Goal: Task Accomplishment & Management: Use online tool/utility

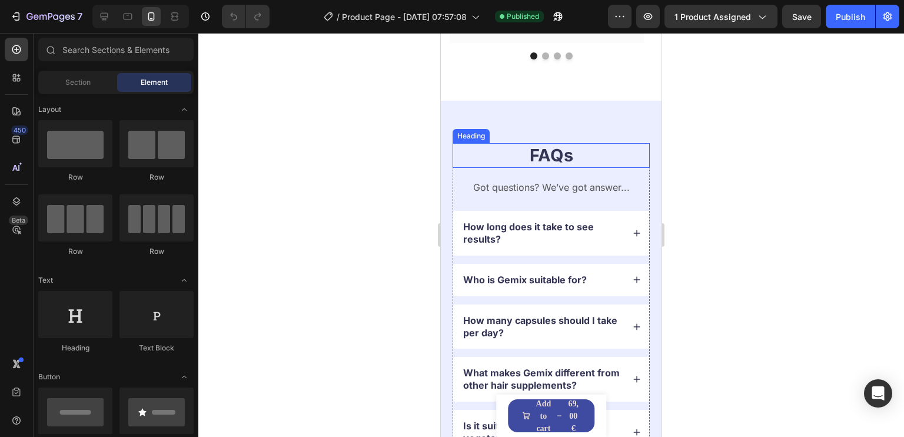
scroll to position [2413, 0]
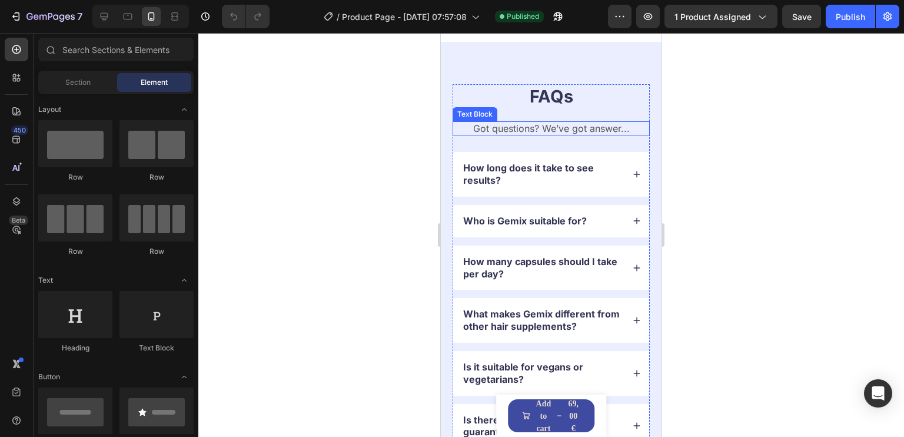
click at [567, 127] on p "Got questions? We’ve got answer..." at bounding box center [551, 128] width 195 height 12
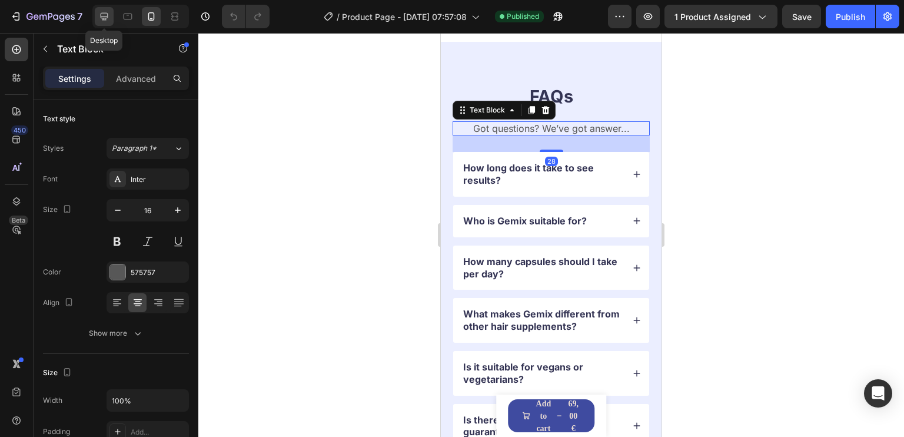
click at [108, 19] on icon at bounding box center [104, 17] width 12 height 12
type input "19"
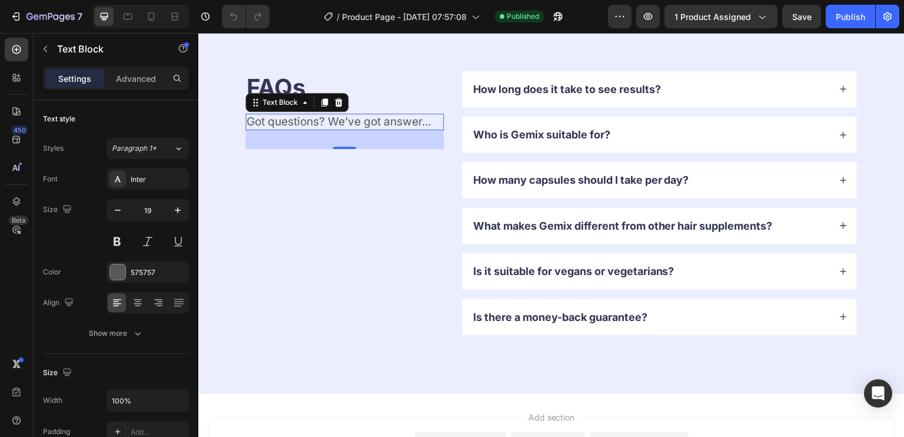
scroll to position [2505, 0]
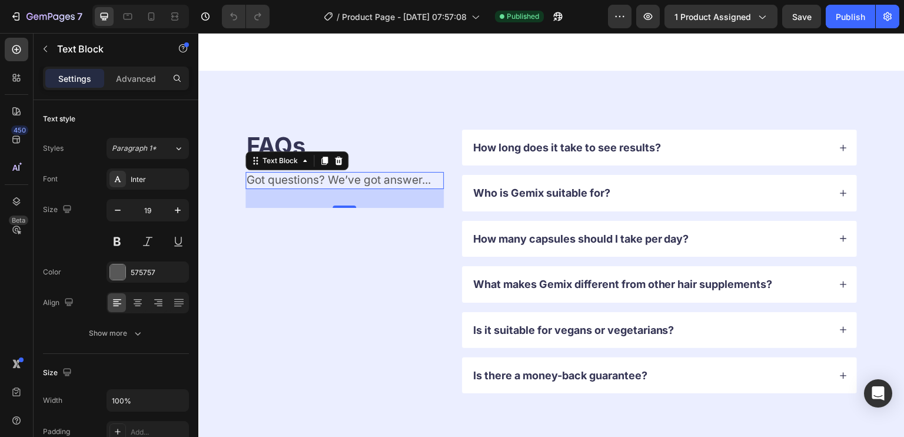
click at [372, 181] on p "Got questions? We’ve got answer..." at bounding box center [345, 180] width 196 height 15
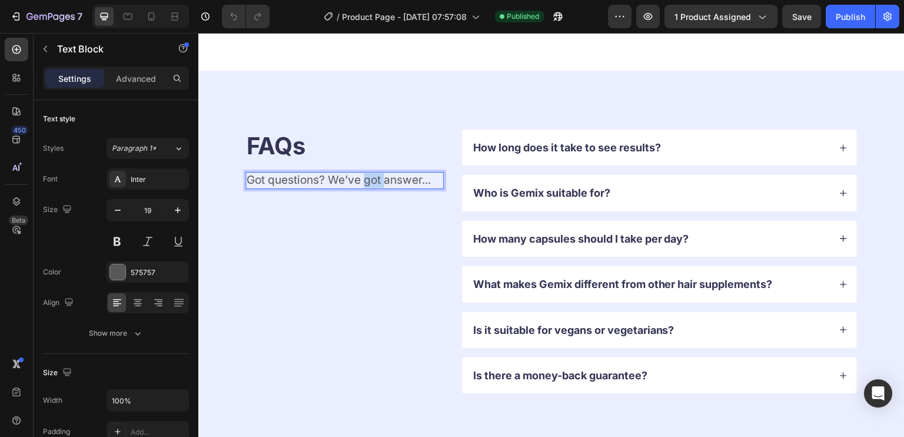
click at [372, 181] on p "Got questions? We’ve got answer..." at bounding box center [345, 180] width 196 height 15
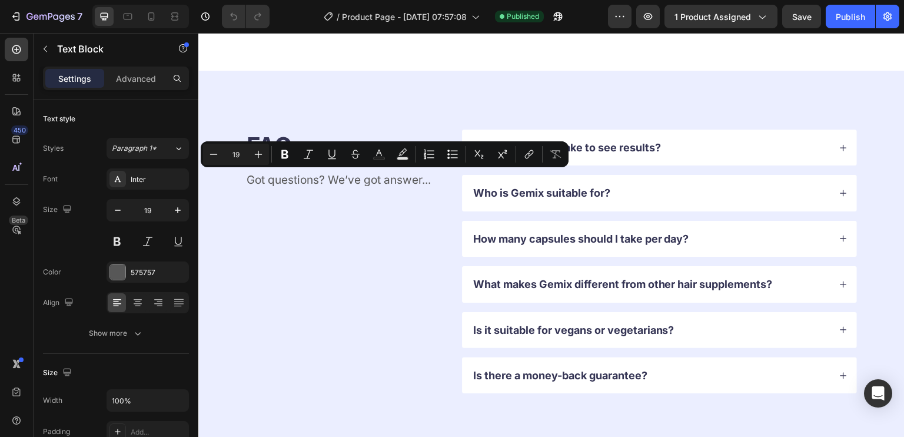
click at [364, 187] on div at bounding box center [364, 187] width 0 height 0
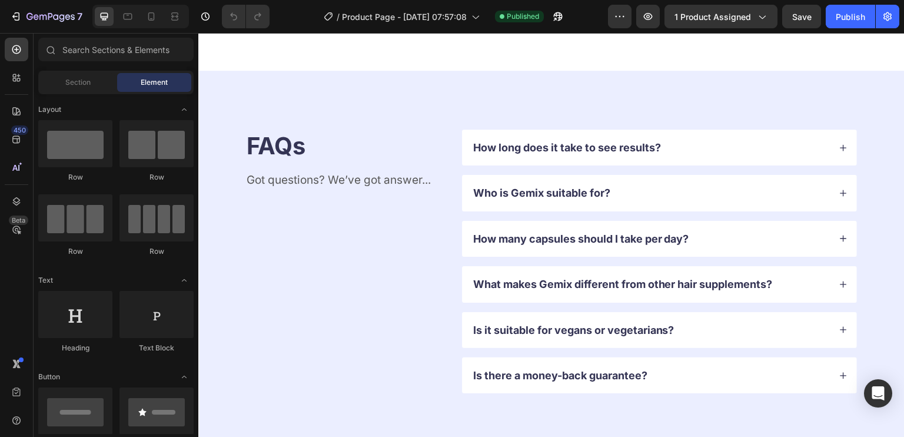
click at [340, 178] on p "Got questions? We’ve got answer..." at bounding box center [345, 180] width 196 height 15
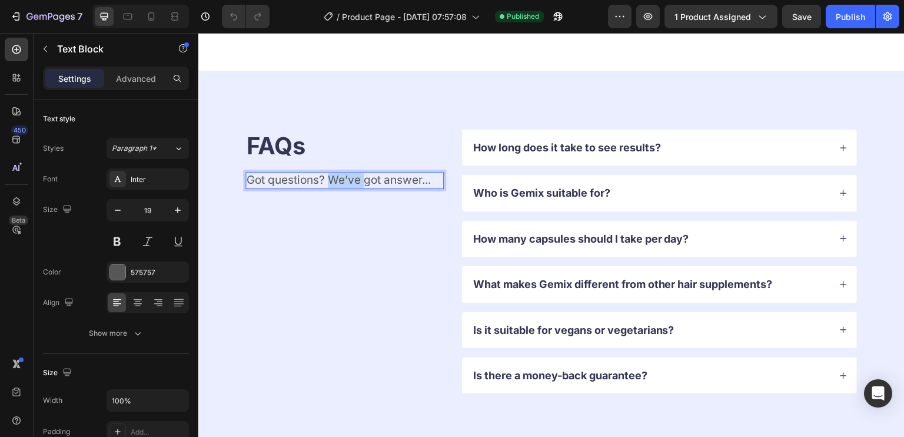
click at [340, 178] on p "Got questions? We’ve got answer..." at bounding box center [345, 180] width 196 height 15
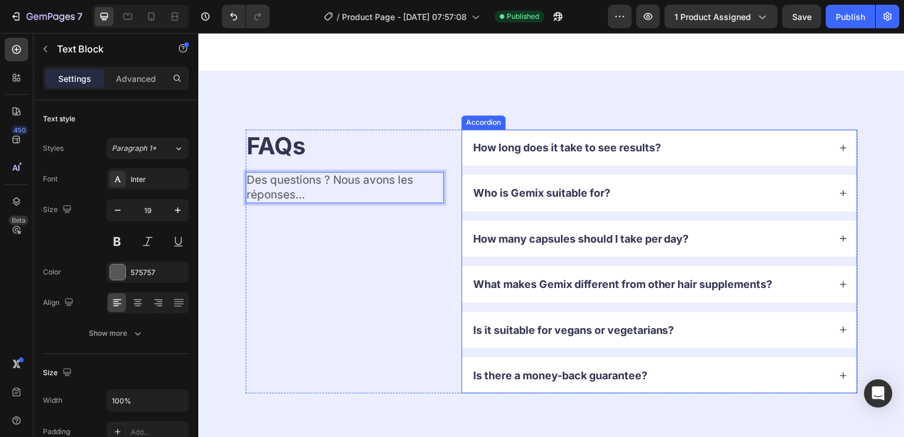
click at [585, 150] on p "How long does it take to see results?" at bounding box center [567, 148] width 188 height 14
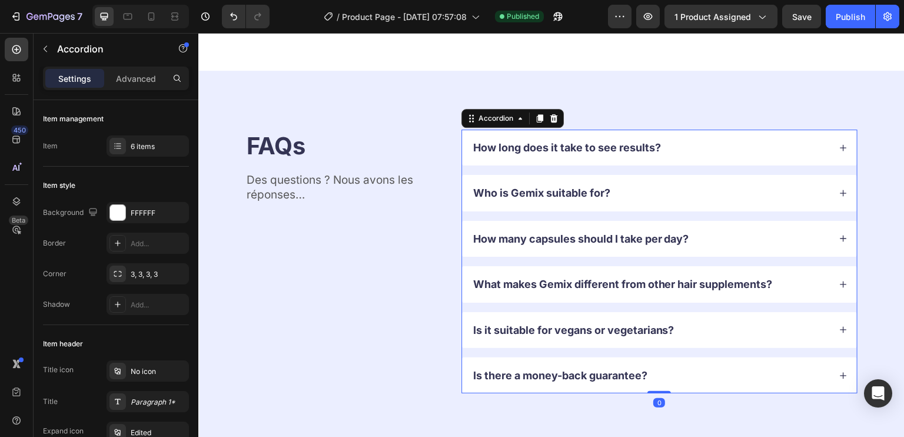
click at [839, 145] on icon at bounding box center [843, 148] width 8 height 8
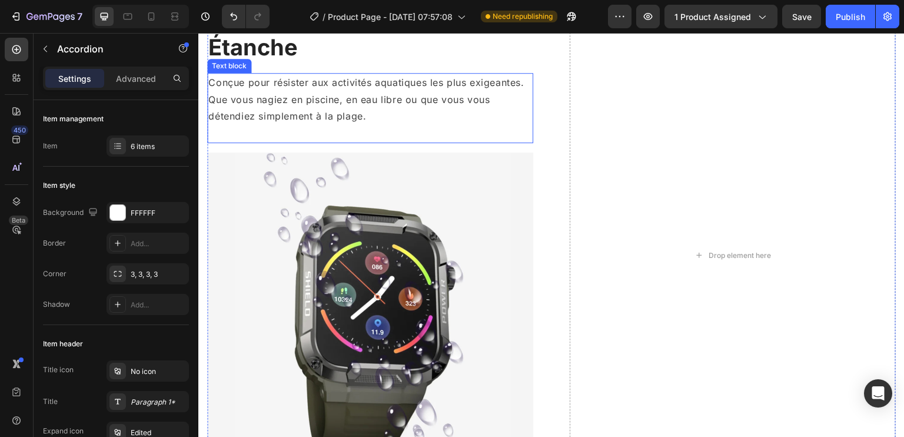
scroll to position [1083, 0]
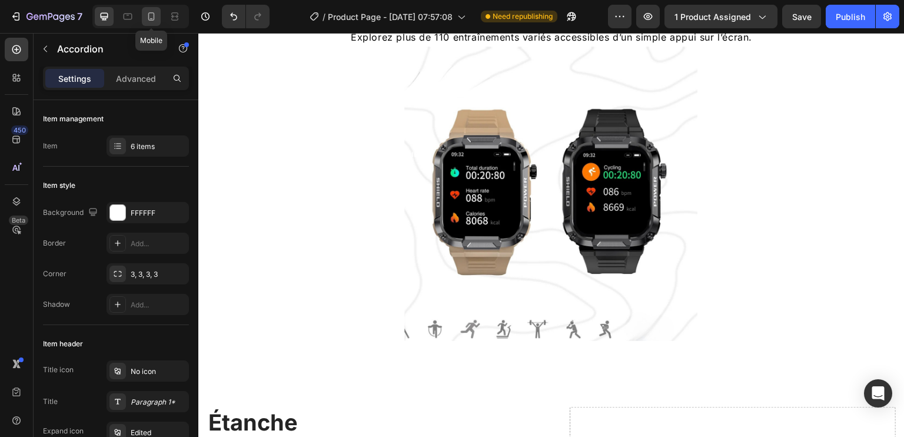
click at [151, 12] on icon at bounding box center [151, 16] width 6 height 8
type input "14"
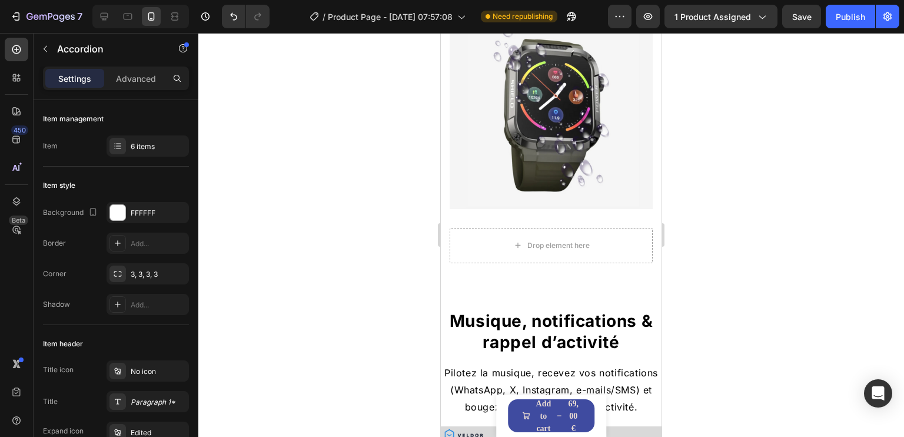
scroll to position [1561, 0]
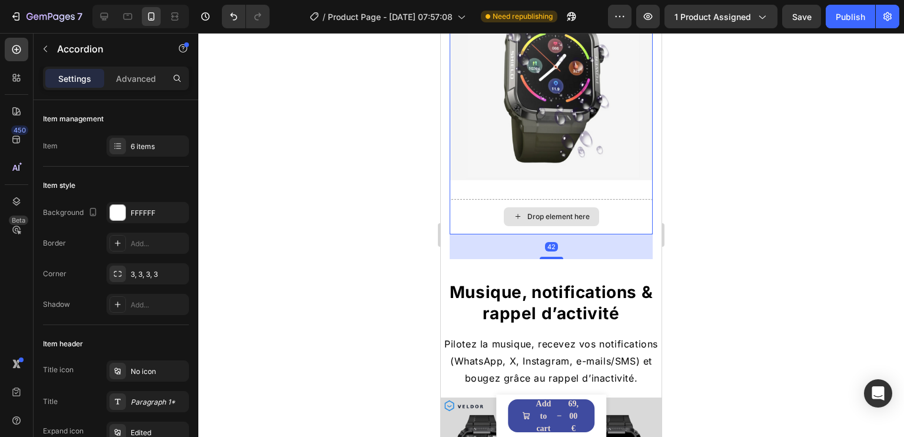
click at [605, 210] on div "Drop element here" at bounding box center [551, 216] width 203 height 35
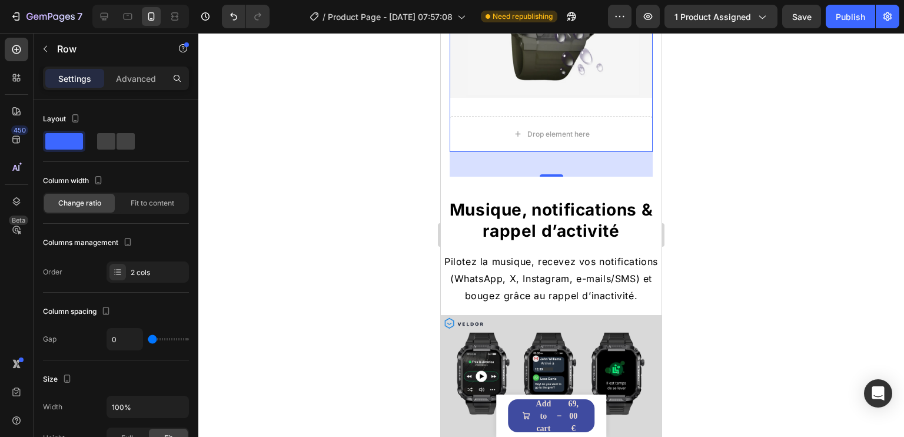
scroll to position [1737, 0]
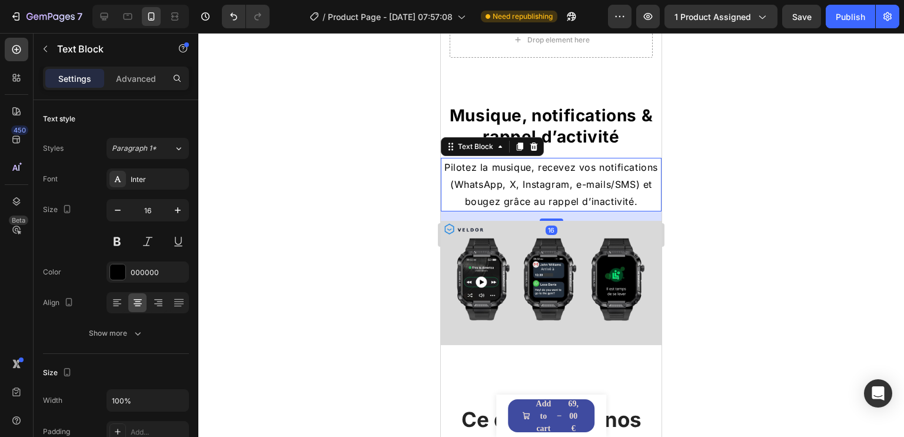
click at [579, 169] on p "Pilotez la musique, recevez vos notifications (WhatsApp, X, Instagram, e-mails/…" at bounding box center [551, 184] width 218 height 51
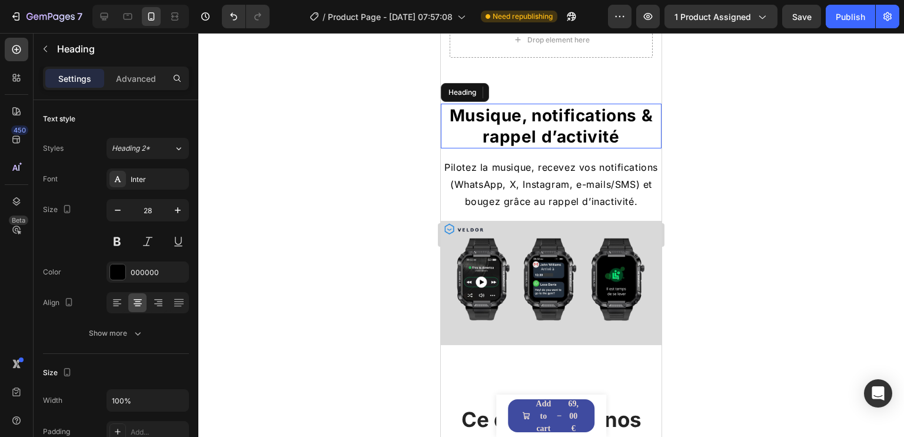
click at [566, 112] on h2 "Musique, notifications & rappel d’activité" at bounding box center [551, 126] width 221 height 45
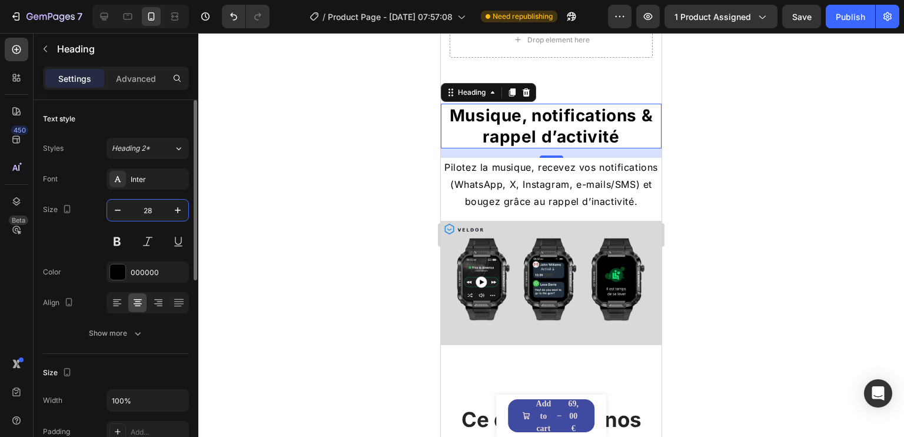
click at [147, 210] on input "28" at bounding box center [147, 210] width 39 height 21
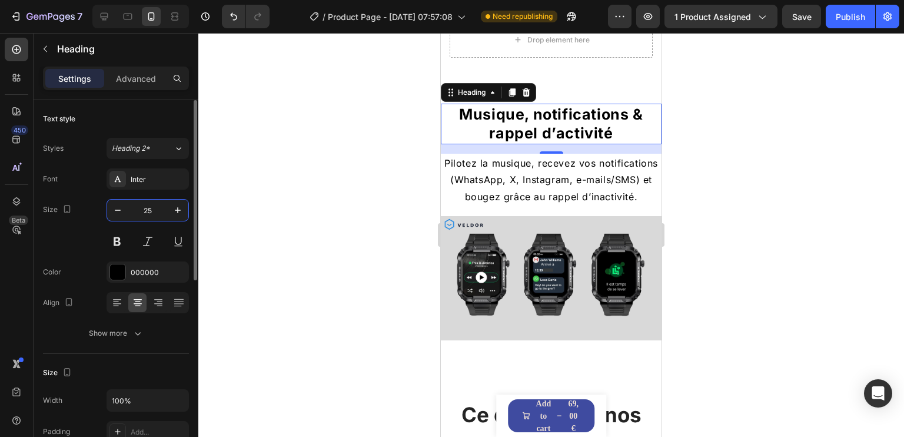
type input "2"
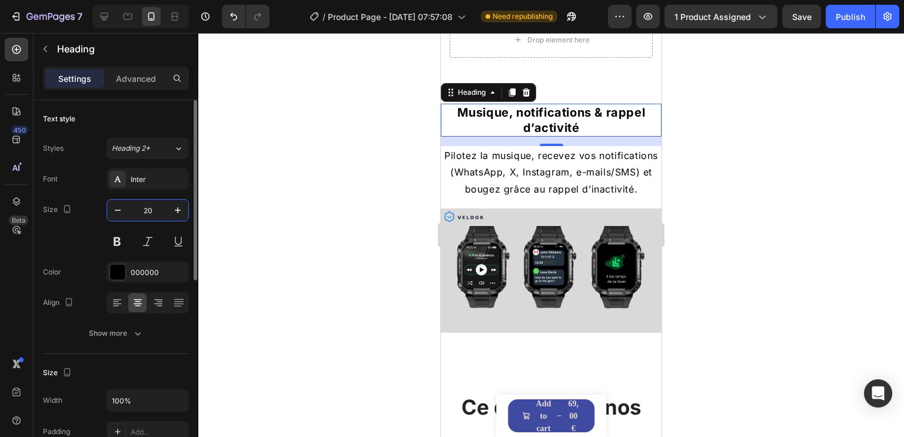
type input "2"
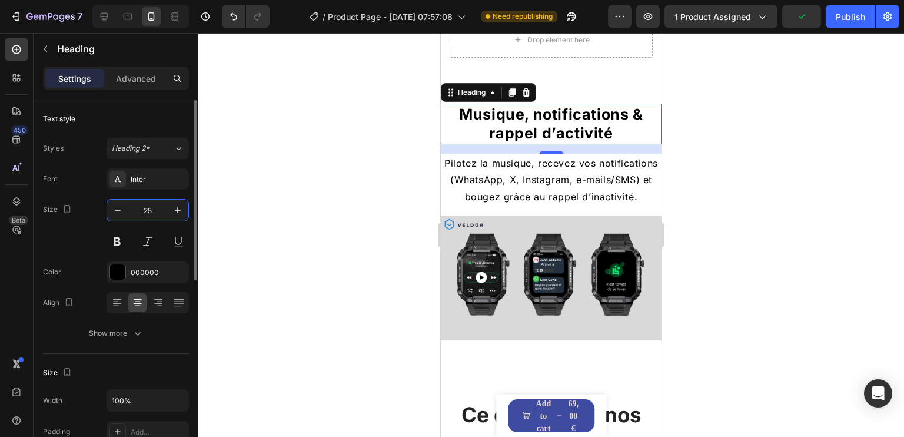
type input "25"
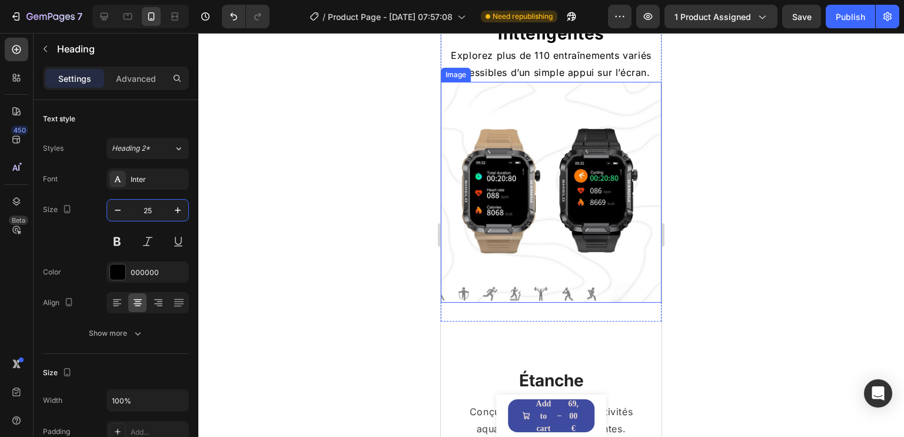
scroll to position [1090, 0]
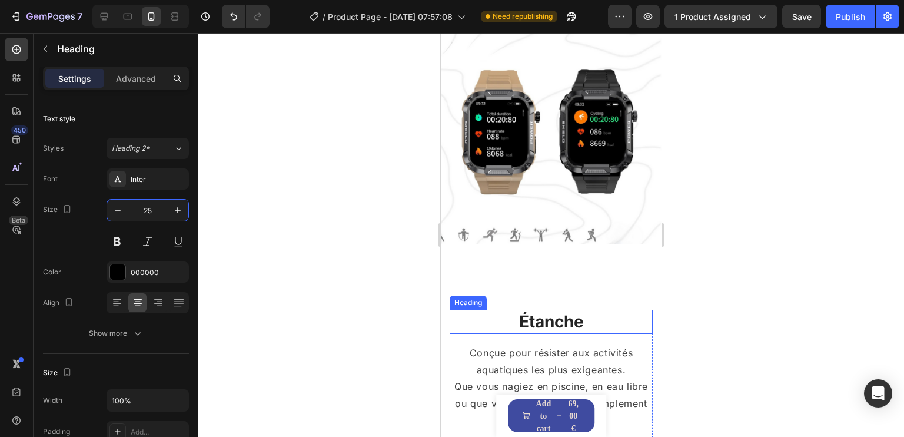
drag, startPoint x: 551, startPoint y: 309, endPoint x: 544, endPoint y: 309, distance: 7.1
click at [551, 310] on h2 "Étanche" at bounding box center [551, 322] width 203 height 24
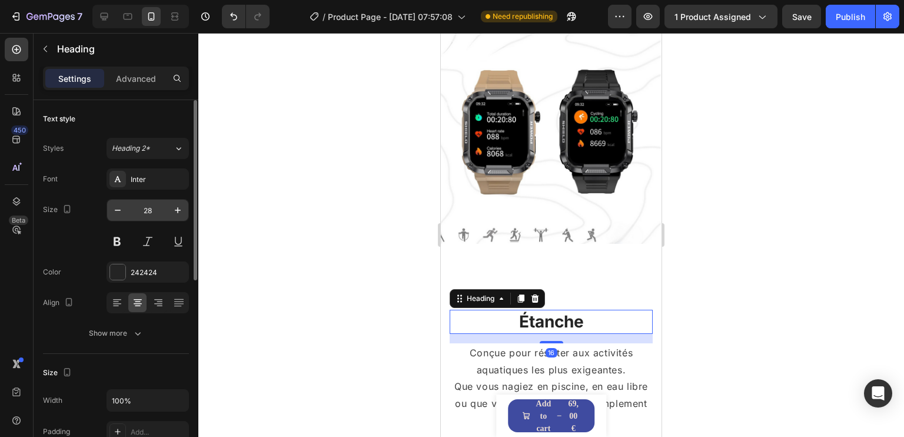
click at [148, 210] on input "28" at bounding box center [147, 210] width 39 height 21
type input "25"
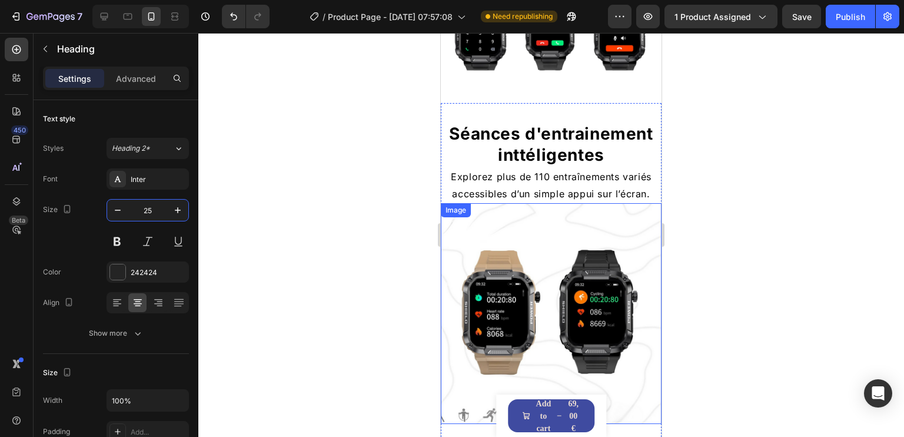
scroll to position [678, 0]
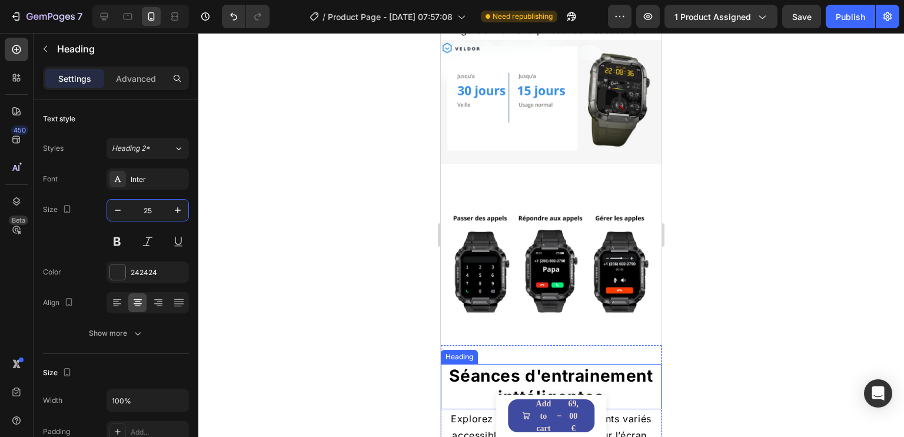
click at [576, 369] on h2 "Séances d'entrainement inttéligentes" at bounding box center [551, 386] width 221 height 45
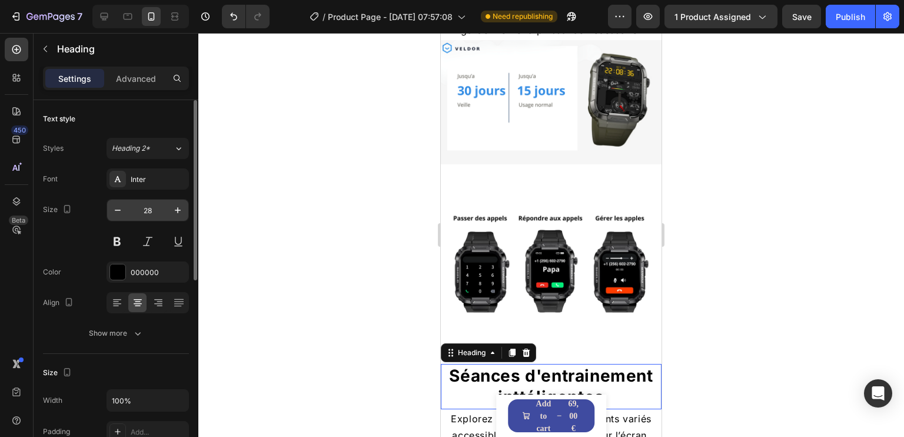
click at [152, 217] on input "28" at bounding box center [147, 210] width 39 height 21
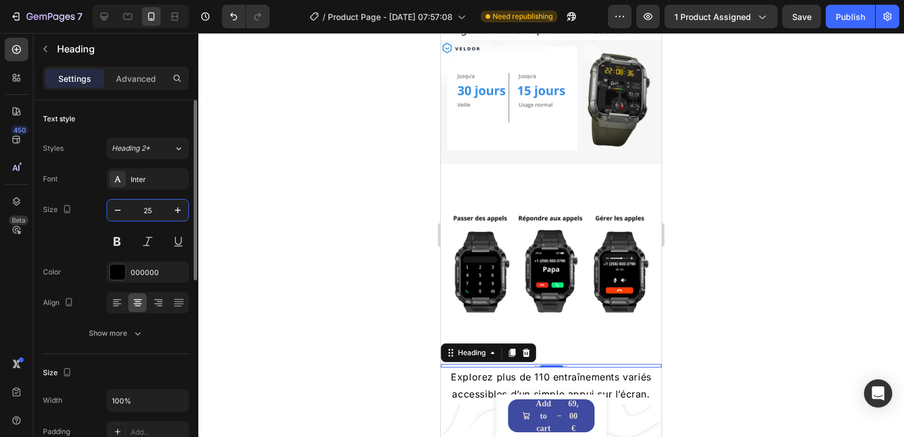
type input "25"
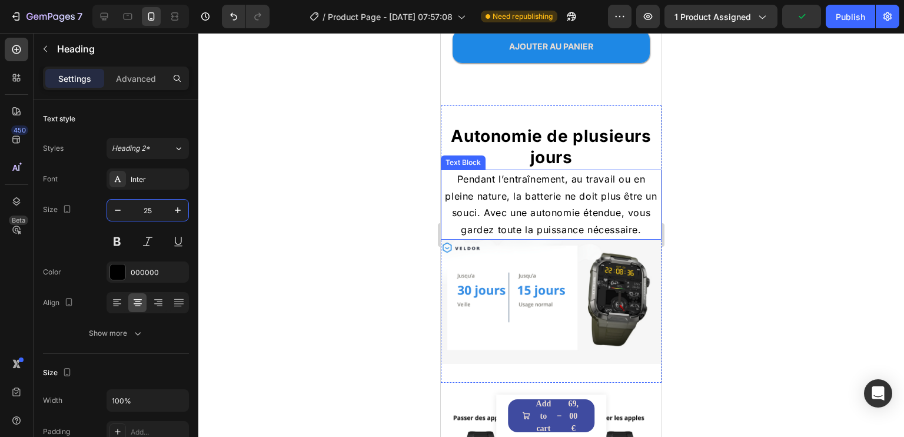
scroll to position [443, 0]
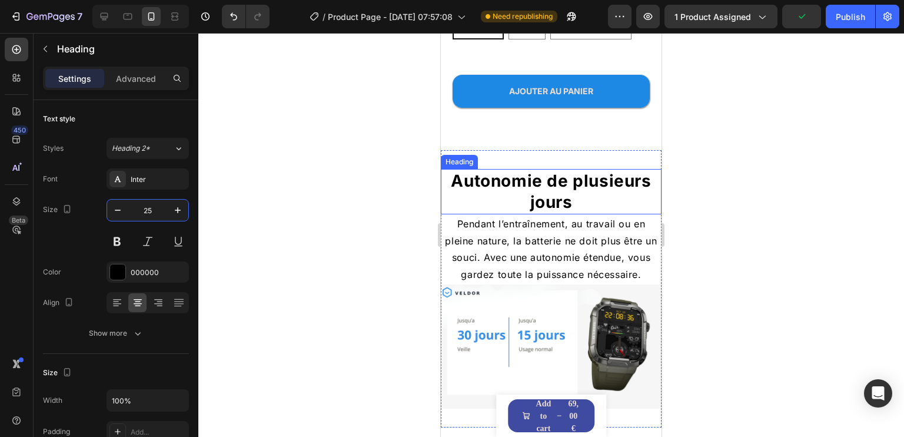
click at [543, 189] on h2 "Autonomie de plusieurs jours" at bounding box center [551, 191] width 221 height 45
click at [148, 211] on input "28" at bounding box center [147, 210] width 39 height 21
click at [149, 211] on input "28" at bounding box center [147, 210] width 39 height 21
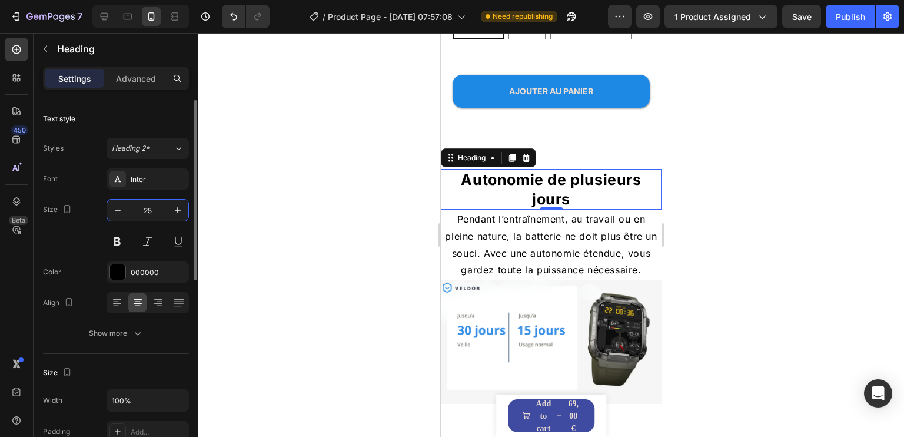
type input "25"
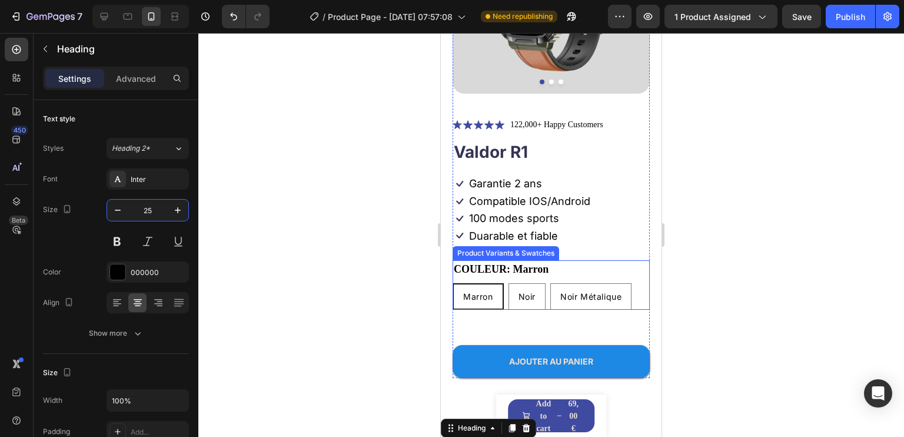
scroll to position [148, 0]
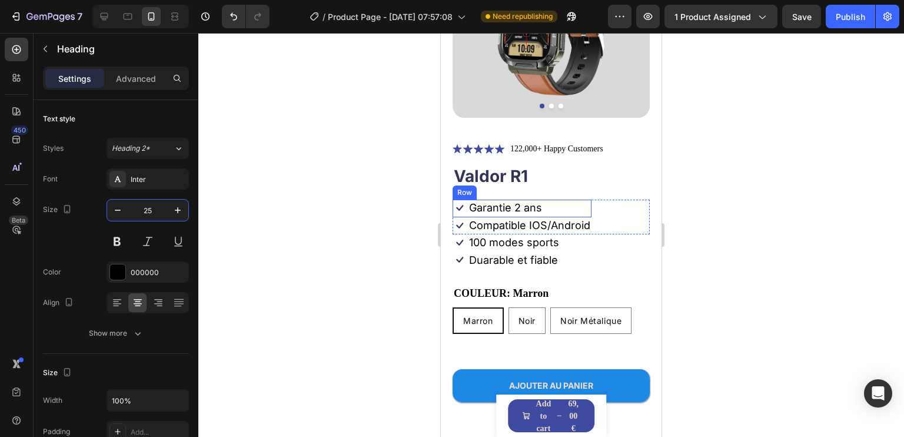
click at [561, 200] on div "Icon Garantie 2 ans Text Block Row" at bounding box center [522, 208] width 139 height 17
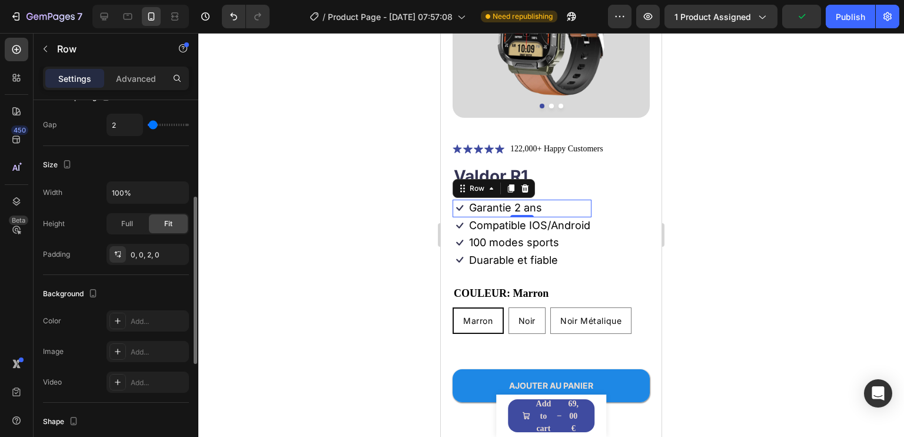
scroll to position [214, 0]
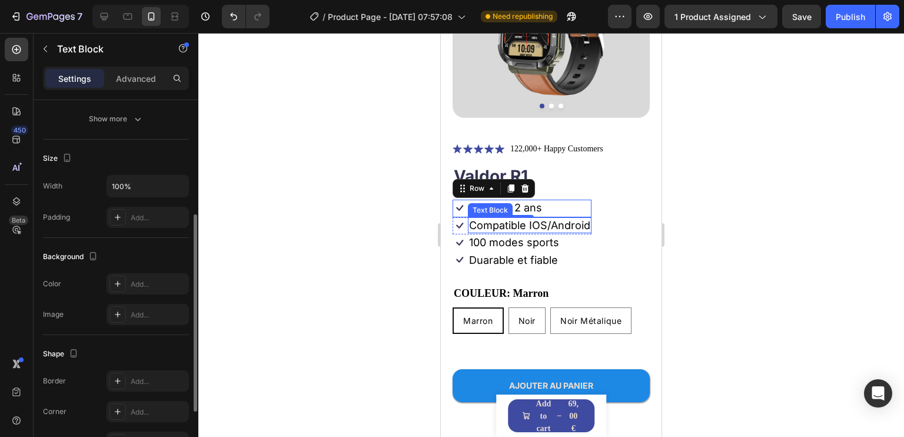
click at [494, 218] on p "Compatible IOS/Android" at bounding box center [529, 225] width 121 height 14
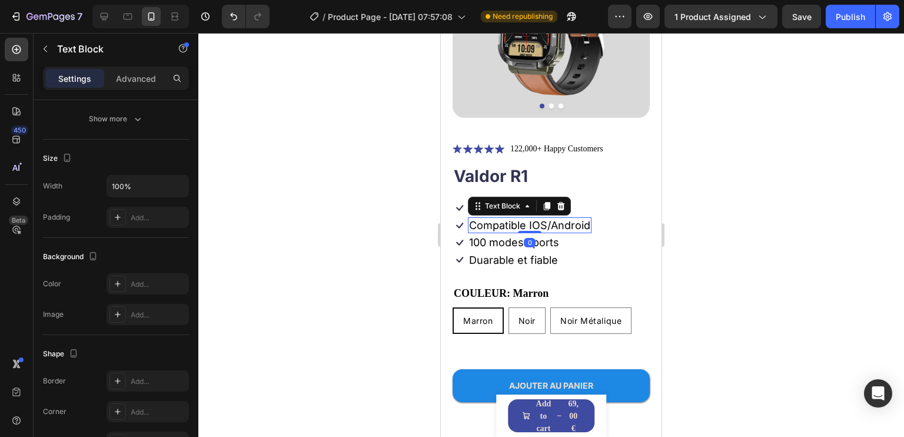
scroll to position [0, 0]
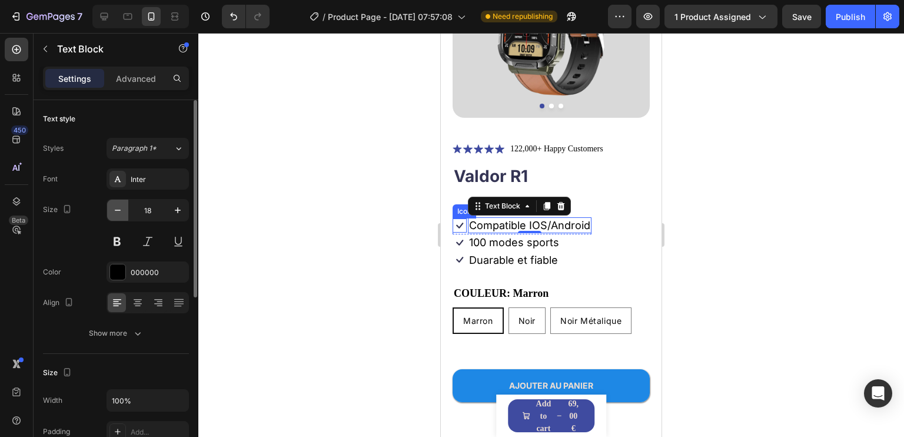
click at [121, 211] on icon "button" at bounding box center [118, 210] width 12 height 12
type input "16"
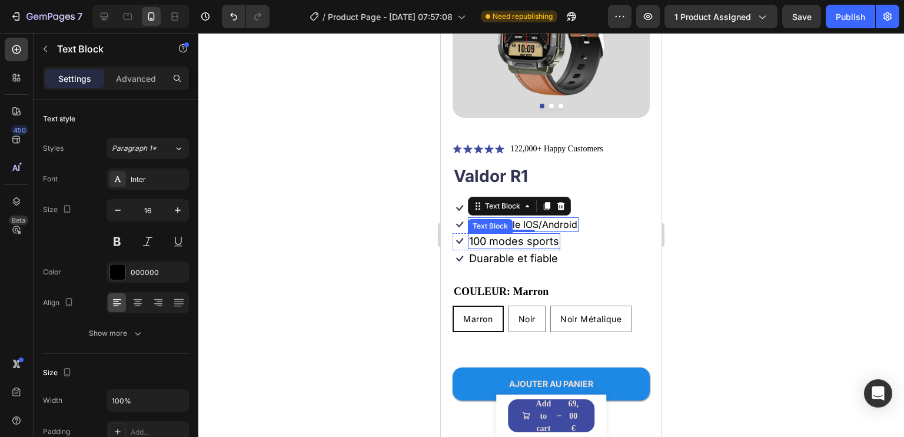
click at [510, 234] on p "100 modes sports" at bounding box center [514, 241] width 90 height 14
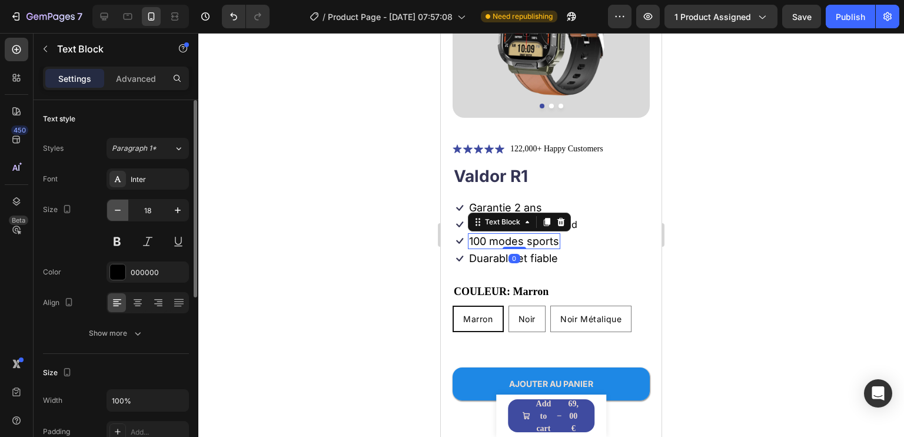
click at [116, 210] on icon "button" at bounding box center [118, 210] width 6 height 1
type input "16"
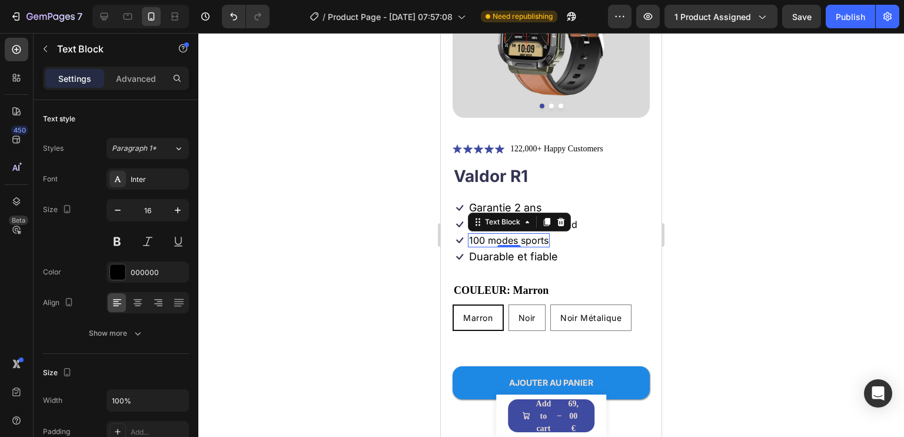
click at [508, 252] on div "0" at bounding box center [509, 256] width 12 height 9
click at [500, 250] on p "Duarable et fiable" at bounding box center [513, 257] width 89 height 14
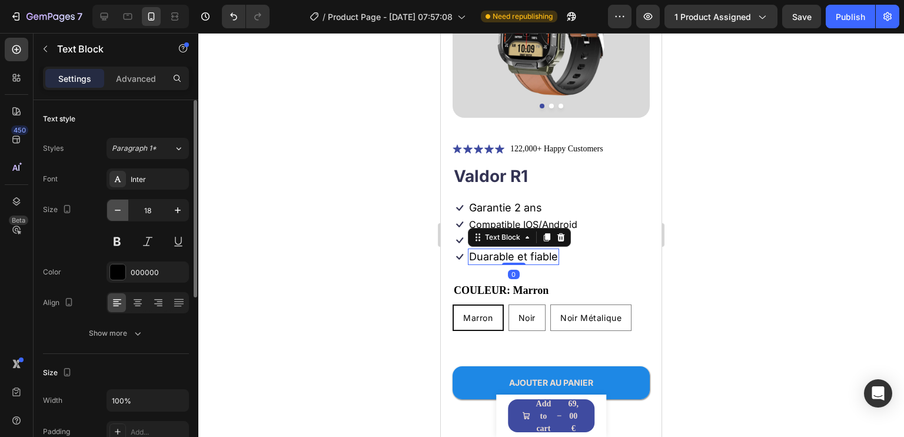
click at [111, 207] on button "button" at bounding box center [117, 210] width 21 height 21
type input "16"
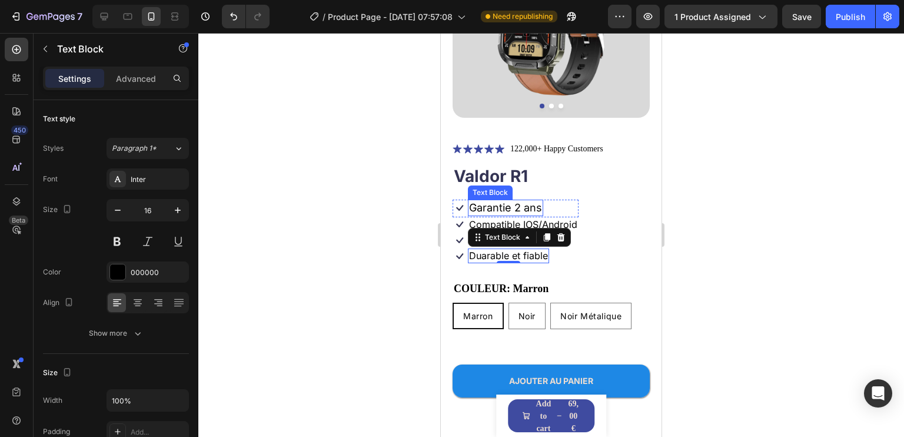
click at [508, 201] on p "Garantie 2 ans" at bounding box center [505, 208] width 73 height 14
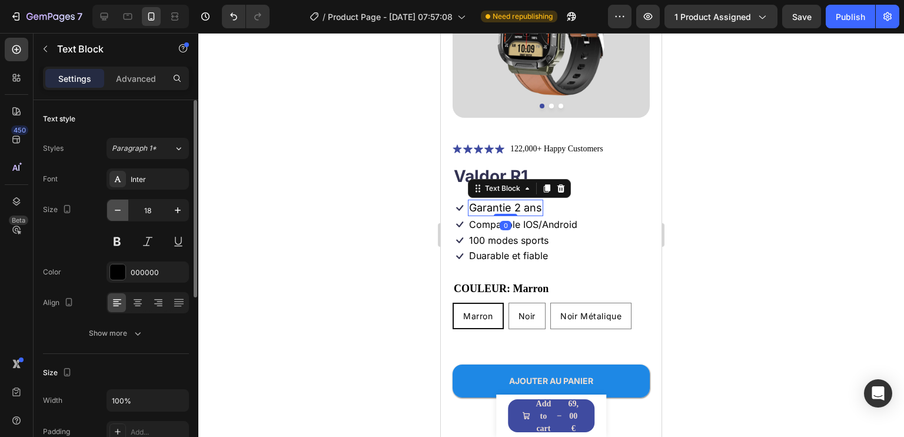
click at [117, 213] on icon "button" at bounding box center [118, 210] width 12 height 12
click at [118, 213] on icon "button" at bounding box center [118, 210] width 12 height 12
type input "16"
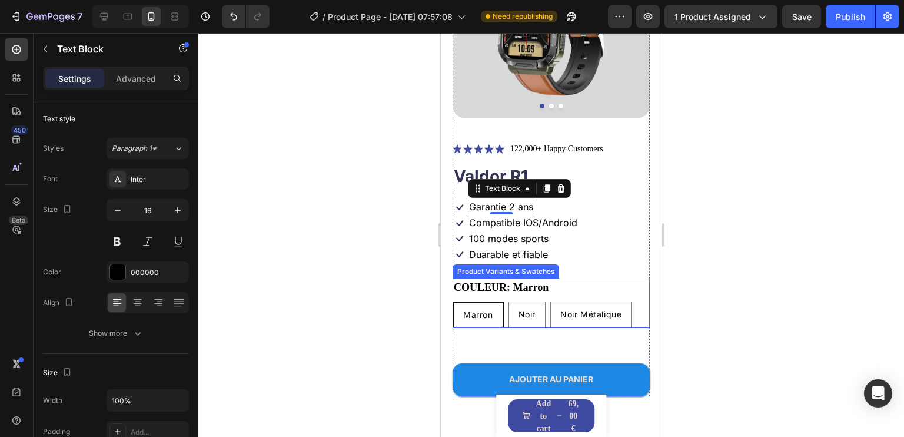
click at [529, 279] on legend "COULEUR: Marron" at bounding box center [501, 287] width 97 height 18
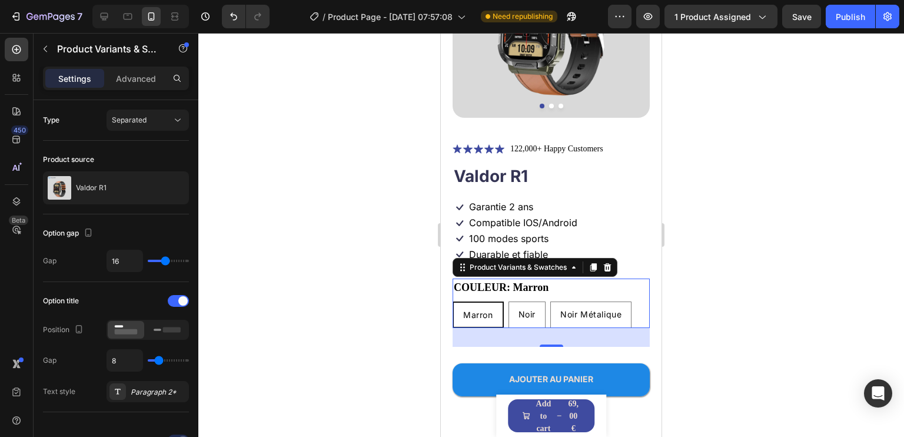
scroll to position [207, 0]
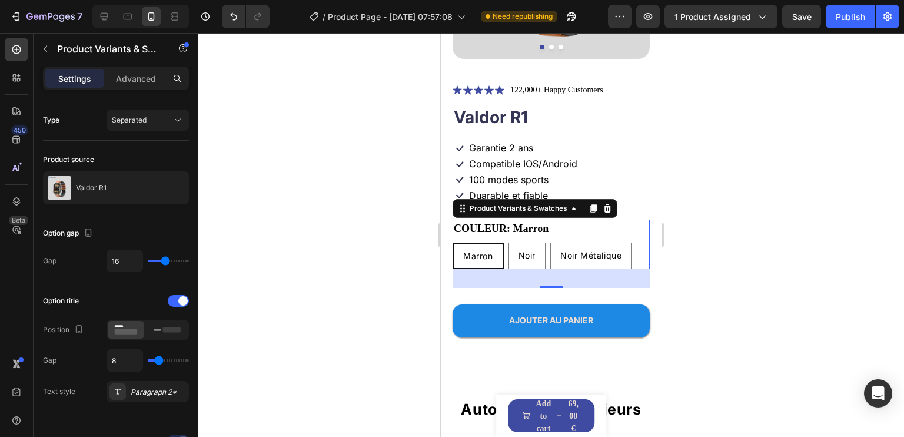
click at [490, 220] on legend "COULEUR: Marron" at bounding box center [501, 229] width 97 height 18
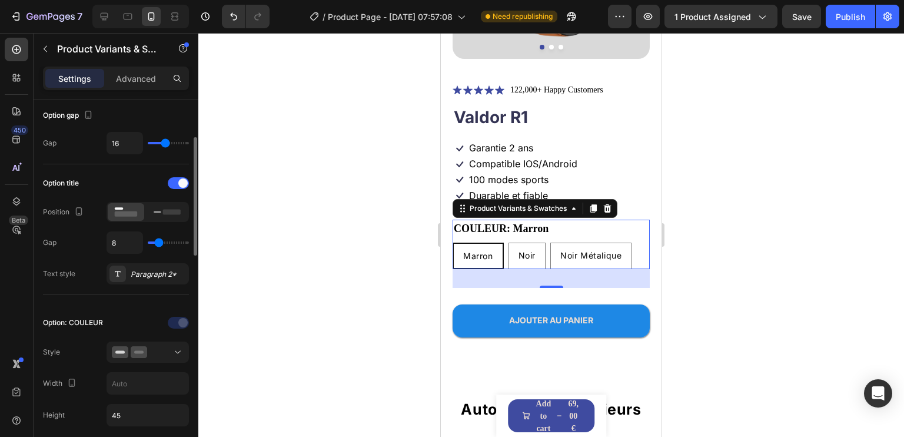
scroll to position [177, 0]
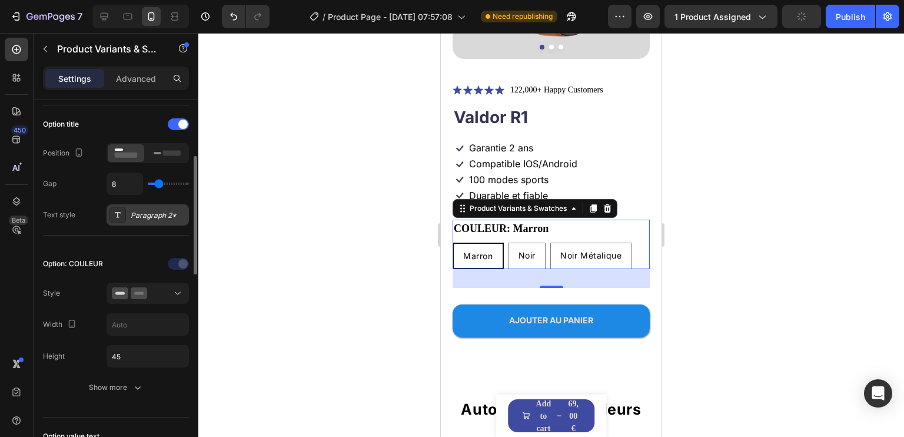
click at [152, 207] on div "Paragraph 2*" at bounding box center [148, 214] width 82 height 21
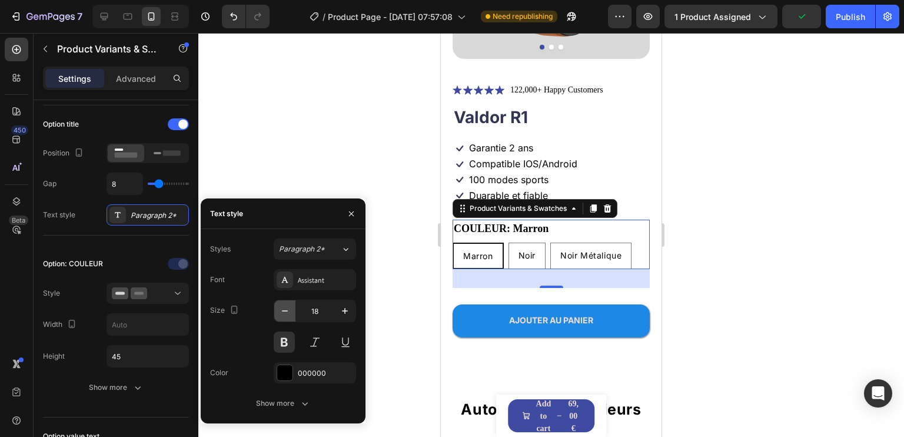
click at [280, 307] on icon "button" at bounding box center [285, 311] width 12 height 12
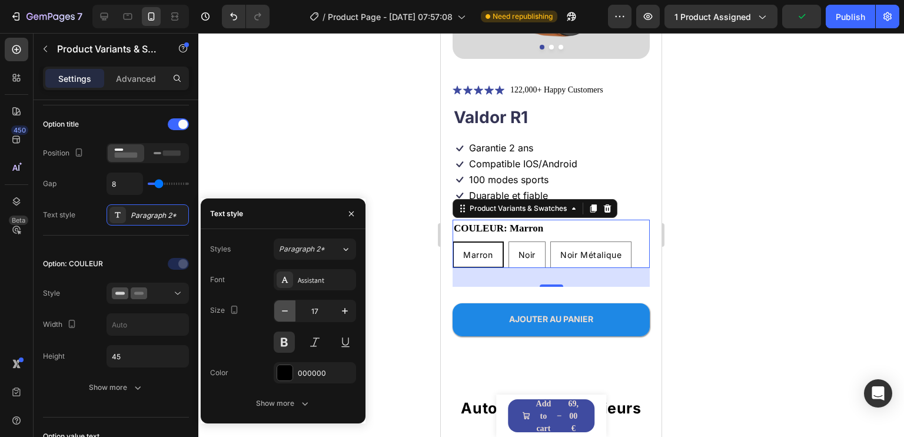
type input "16"
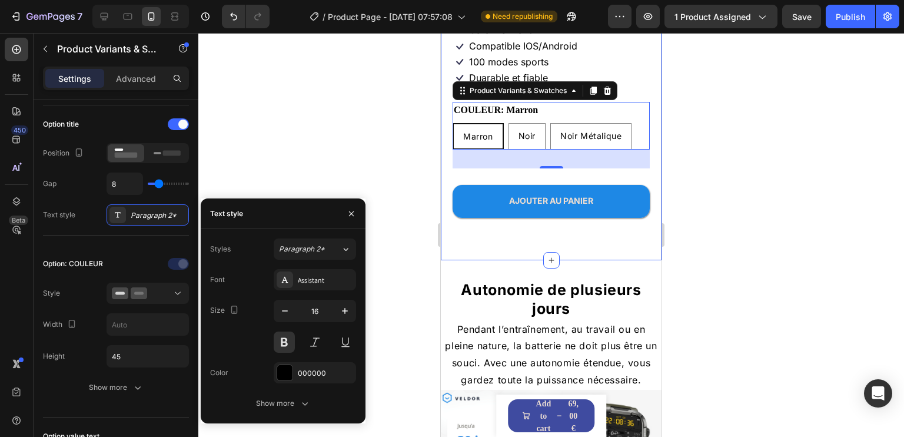
scroll to position [384, 0]
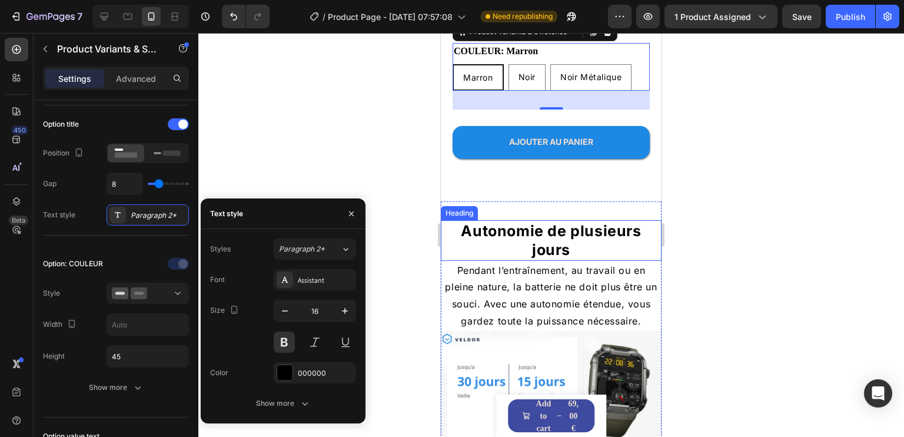
click at [570, 220] on h2 "Autonomie de plusieurs jours" at bounding box center [551, 240] width 221 height 41
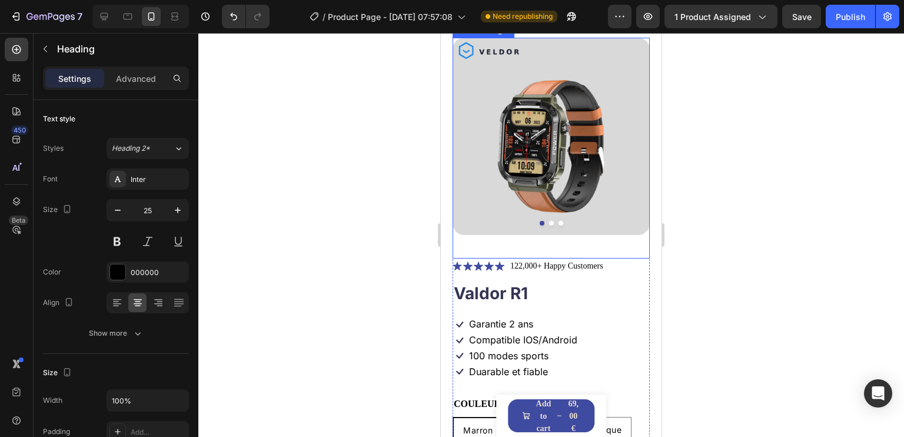
scroll to position [59, 0]
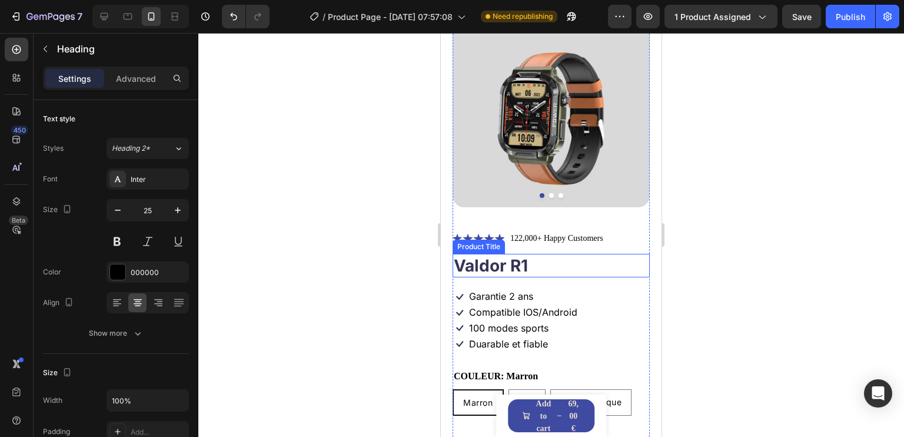
click at [522, 254] on h1 "Valdor R1" at bounding box center [551, 266] width 197 height 24
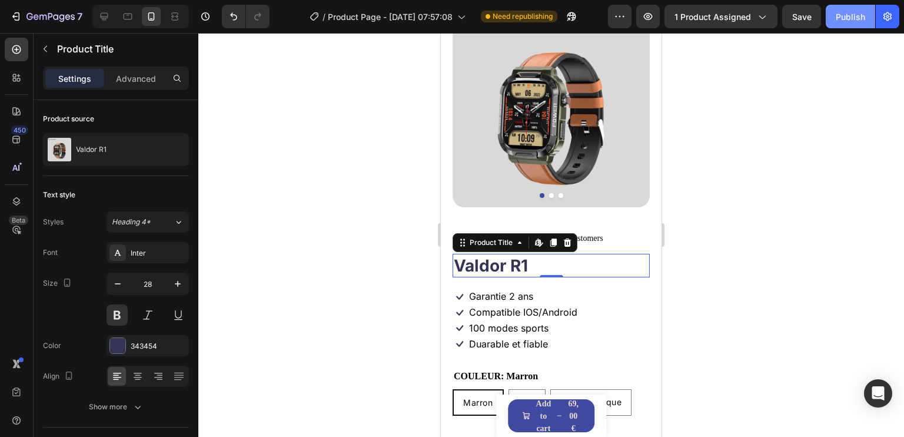
click at [843, 16] on div "Publish" at bounding box center [850, 17] width 29 height 12
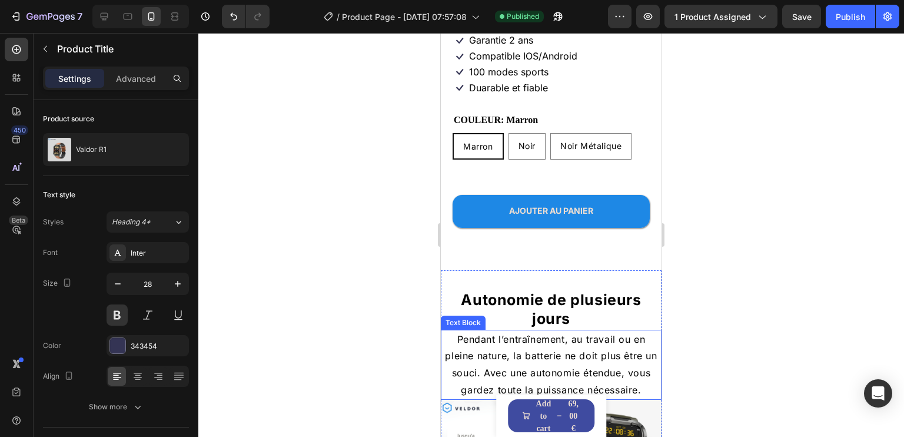
scroll to position [471, 0]
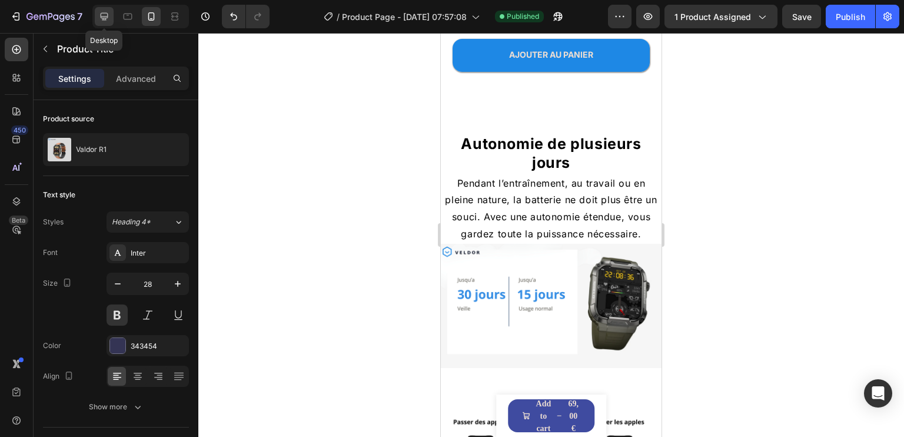
click at [101, 14] on icon at bounding box center [105, 17] width 8 height 8
type input "30"
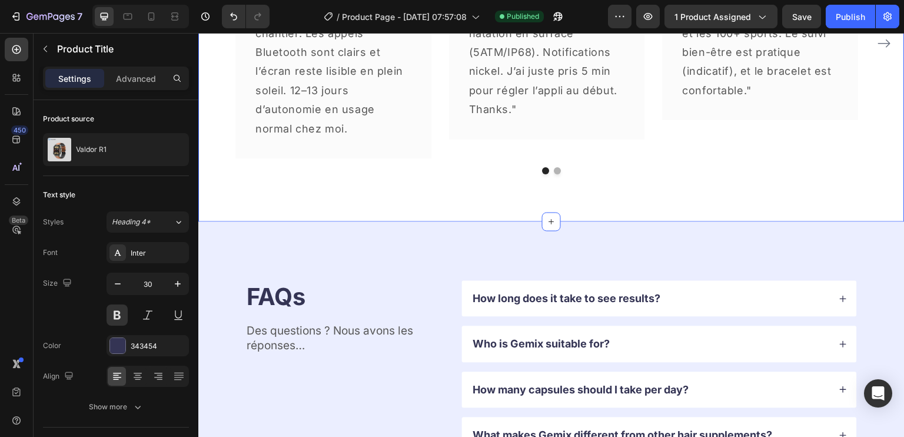
scroll to position [2325, 0]
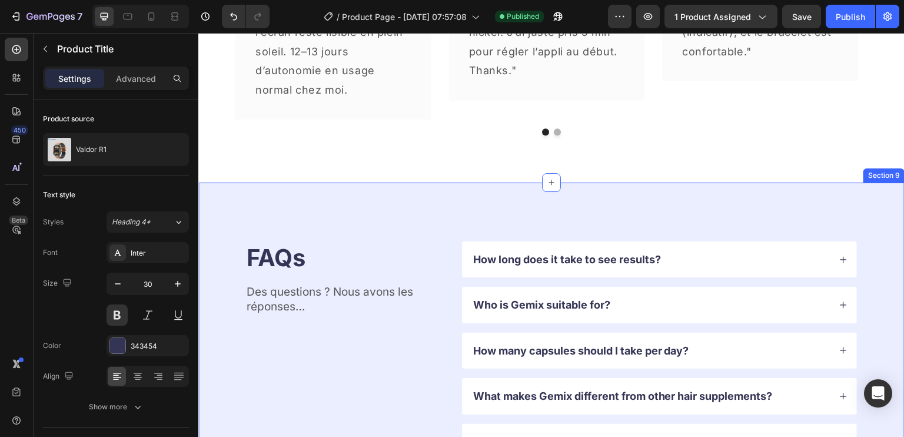
click at [292, 208] on div "FAQs Heading Des questions ? Nous avons les réponses… Text Block How long does …" at bounding box center [551, 372] width 706 height 381
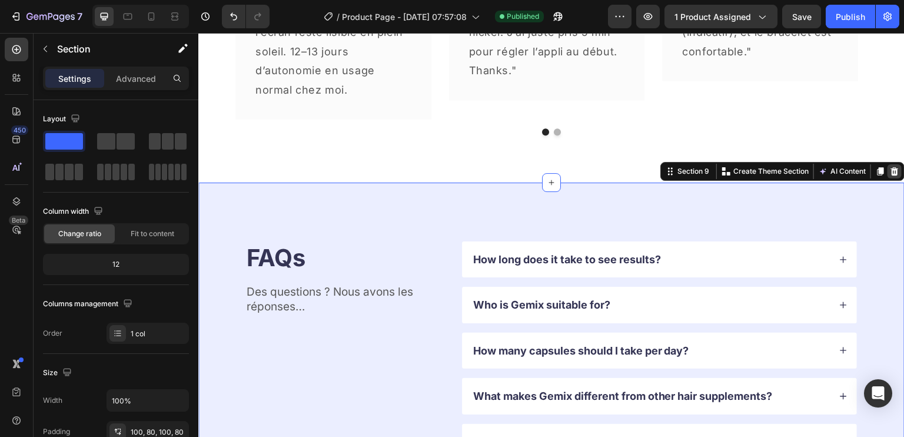
click at [891, 170] on icon at bounding box center [895, 171] width 8 height 8
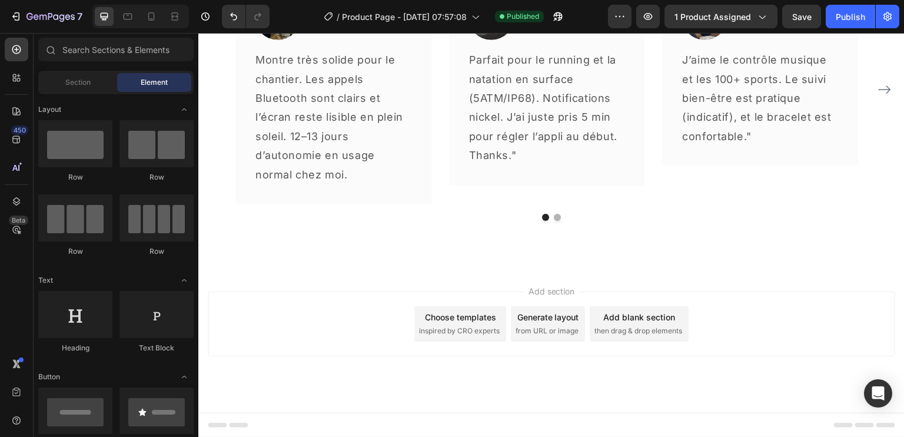
scroll to position [2239, 0]
click at [545, 254] on div "Ce que disent nos clients Heading Image Icon Icon Icon Icon Icon Row [PERSON_NA…" at bounding box center [551, 80] width 706 height 375
click at [334, 299] on div "Add section Choose templates inspired by CRO experts Generate layout from URL o…" at bounding box center [551, 324] width 687 height 65
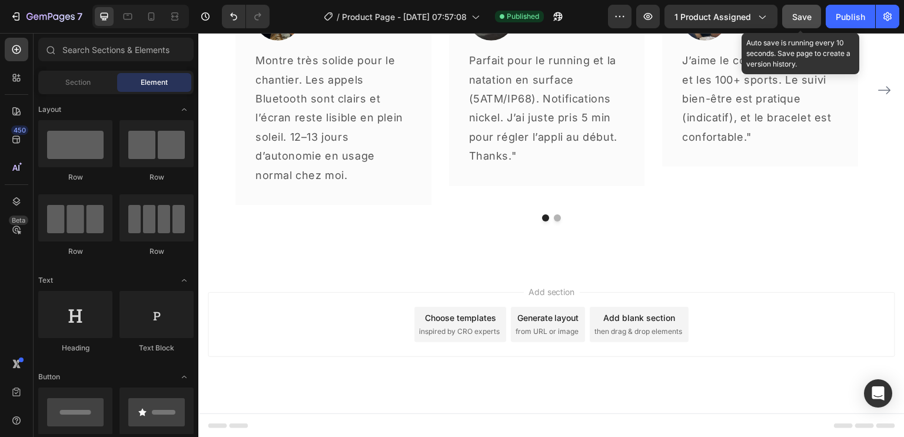
click at [806, 14] on span "Save" at bounding box center [801, 17] width 19 height 10
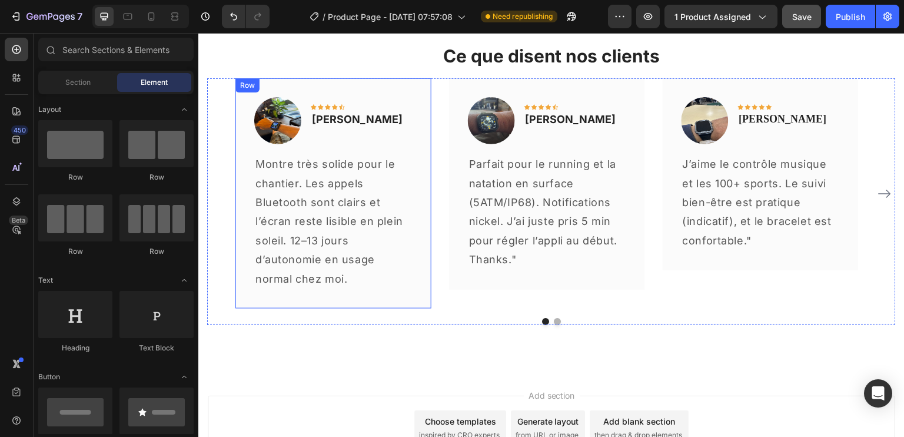
scroll to position [2121, 0]
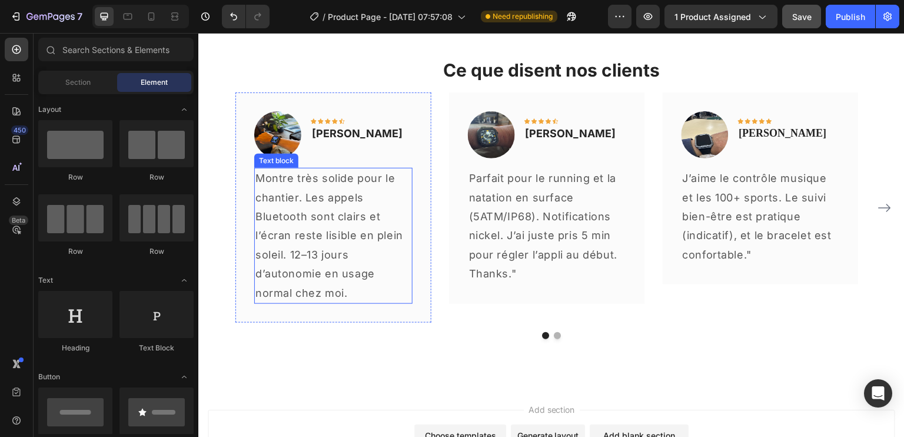
click at [320, 213] on p "Montre très solide pour le chantier. Les appels Bluetooth sont clairs et l’écra…" at bounding box center [333, 236] width 156 height 134
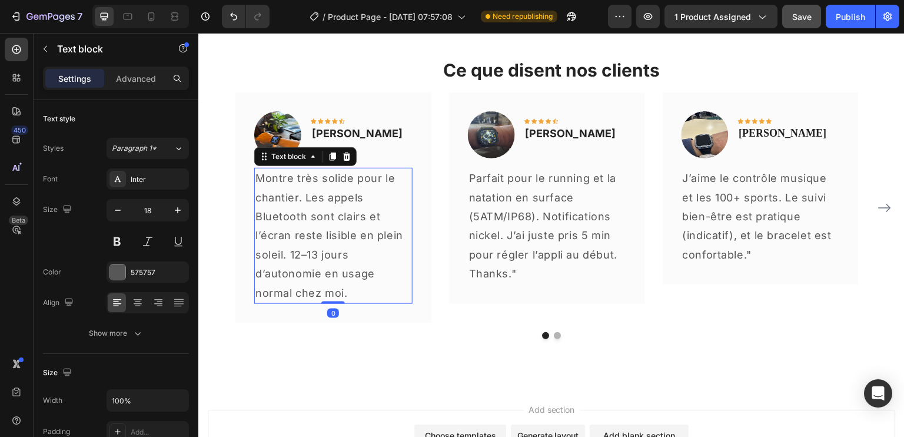
click at [321, 212] on p "Montre très solide pour le chantier. Les appels Bluetooth sont clairs et l’écra…" at bounding box center [333, 236] width 156 height 134
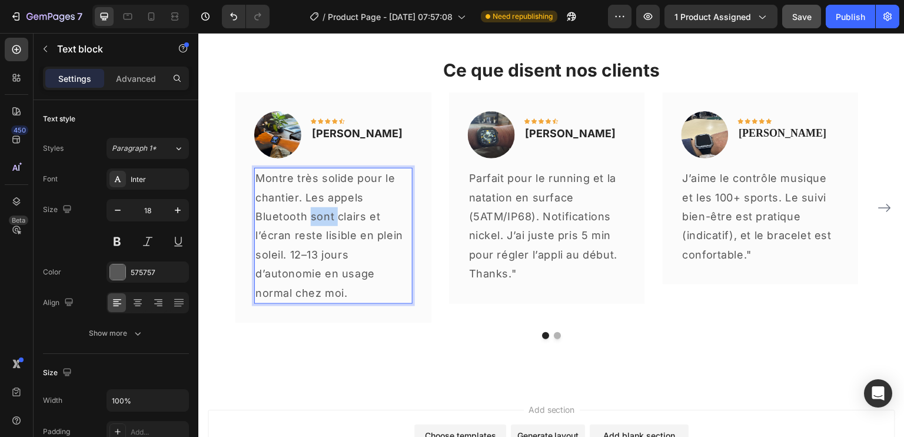
click at [320, 212] on p "Montre très solide pour le chantier. Les appels Bluetooth sont clairs et l’écra…" at bounding box center [333, 236] width 156 height 134
click at [304, 189] on p "Montre très solide pour le chantier. Les appels Bluetooth sont clairs et l’écra…" at bounding box center [333, 236] width 156 height 134
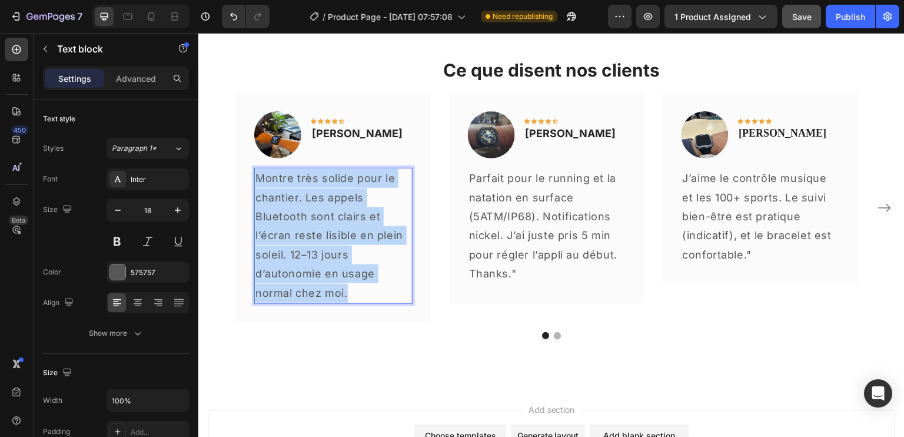
click at [304, 189] on p "Montre très solide pour le chantier. Les appels Bluetooth sont clairs et l’écra…" at bounding box center [333, 236] width 156 height 134
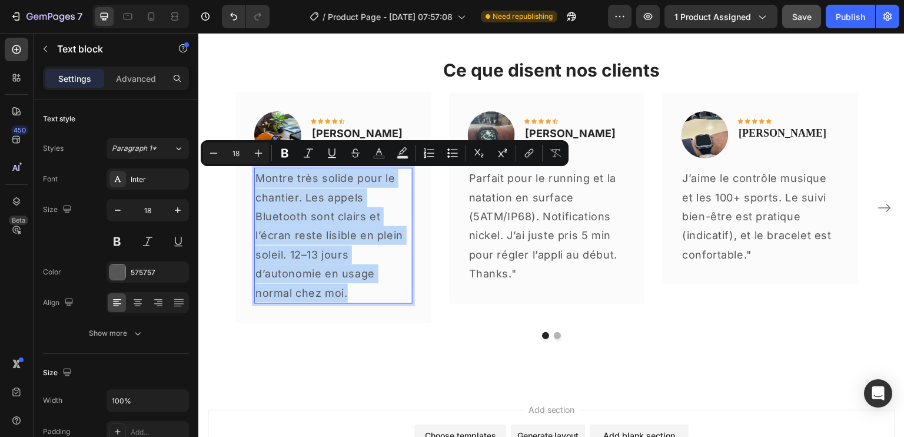
click at [304, 189] on p "Montre très solide pour le chantier. Les appels Bluetooth sont clairs et l’écra…" at bounding box center [333, 236] width 156 height 134
copy p "Montre très solide pour le chantier. Les appels Bluetooth sont clairs et l’écra…"
click at [337, 132] on p "[PERSON_NAME]" at bounding box center [357, 133] width 91 height 16
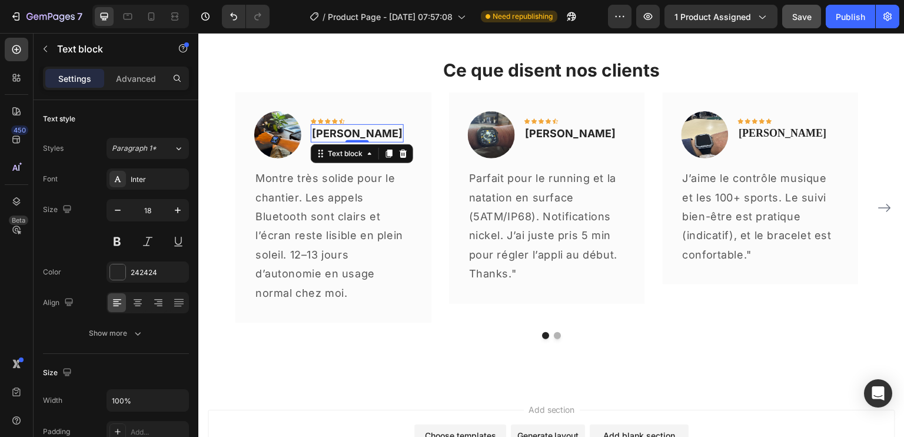
click at [331, 131] on p "[PERSON_NAME]" at bounding box center [357, 133] width 91 height 16
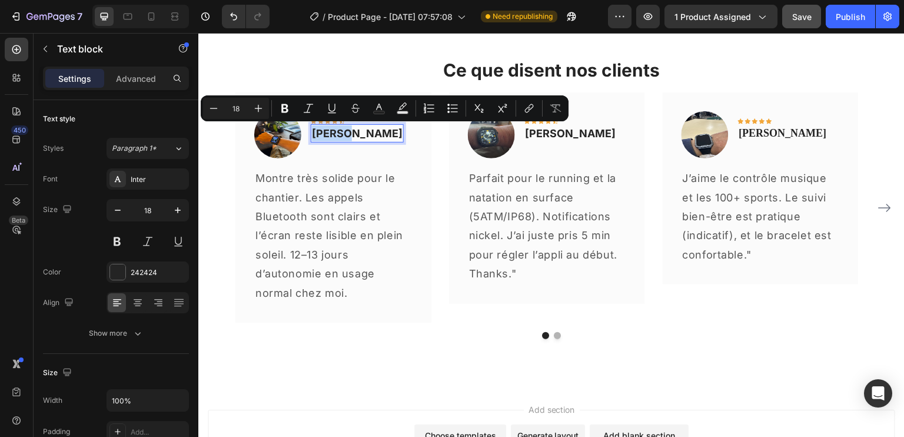
copy p "[PERSON_NAME]"
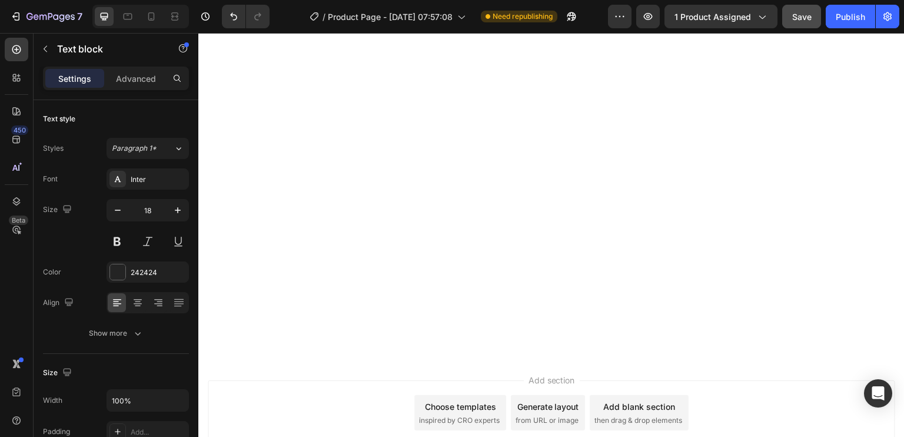
type input "16"
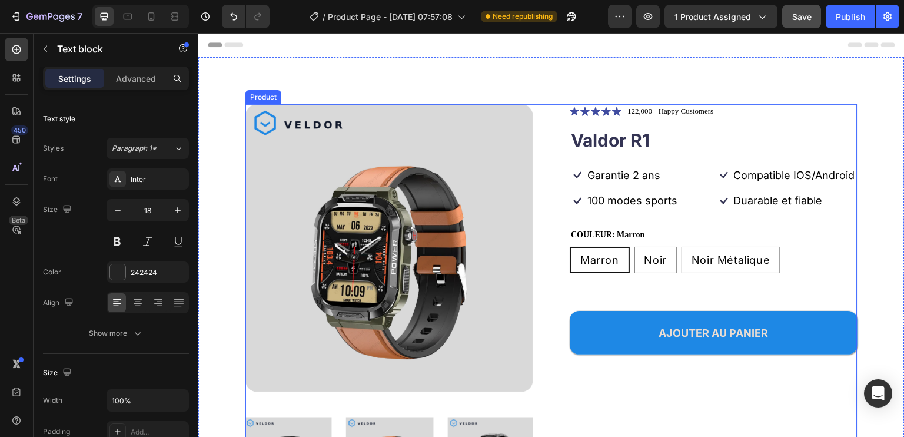
scroll to position [177, 0]
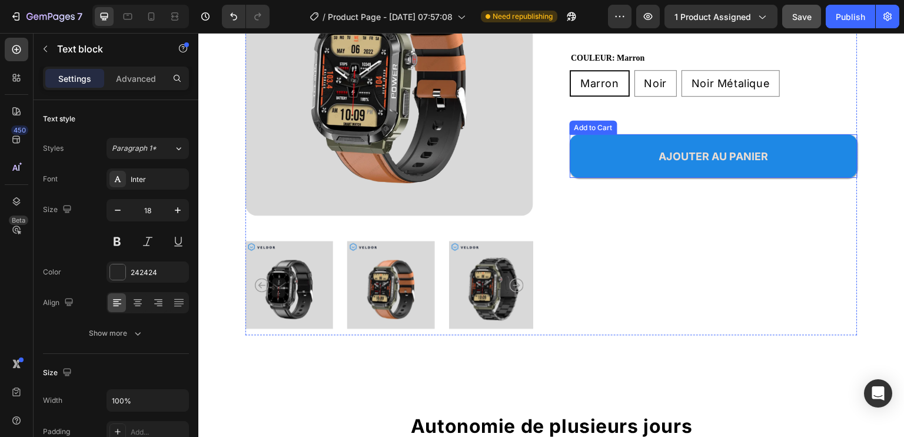
click at [607, 178] on button "AJOUTER AU PANIER" at bounding box center [714, 156] width 288 height 44
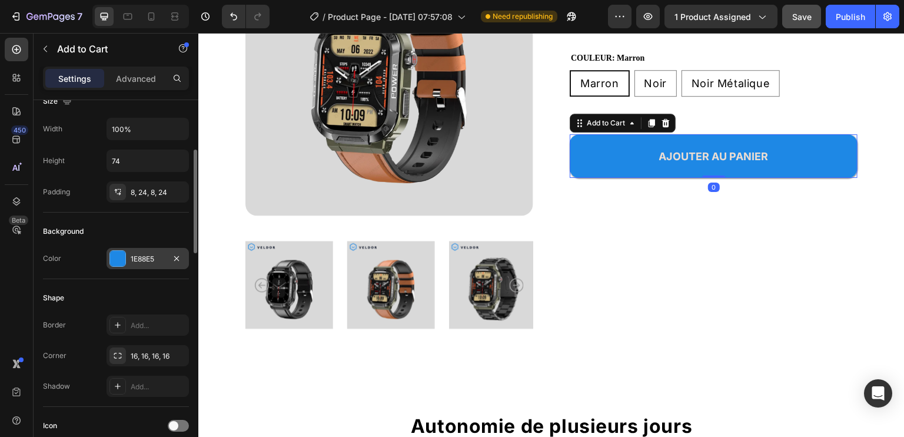
click at [132, 255] on div "1E88E5" at bounding box center [148, 259] width 34 height 11
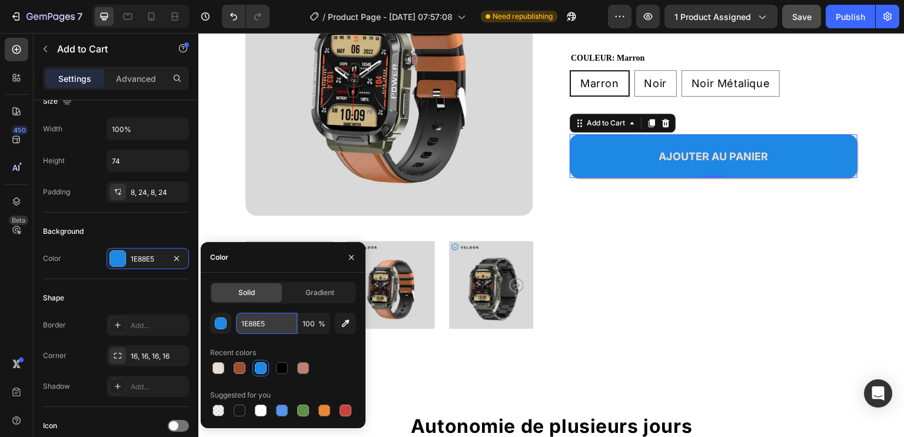
click at [259, 319] on input "1E88E5" at bounding box center [266, 323] width 61 height 21
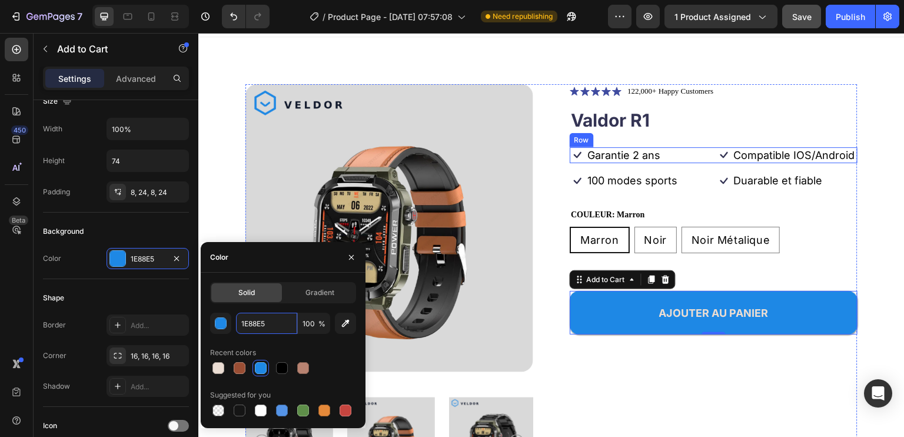
scroll to position [0, 0]
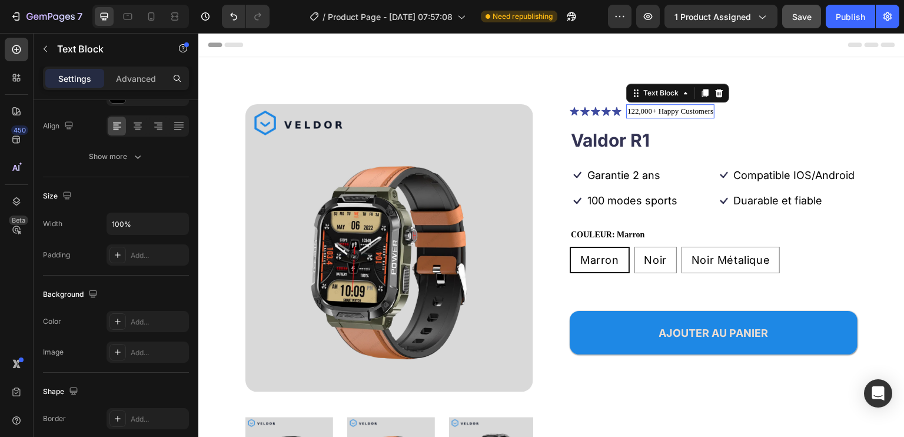
click at [664, 112] on p "122,000+ Happy Customers" at bounding box center [670, 111] width 86 height 12
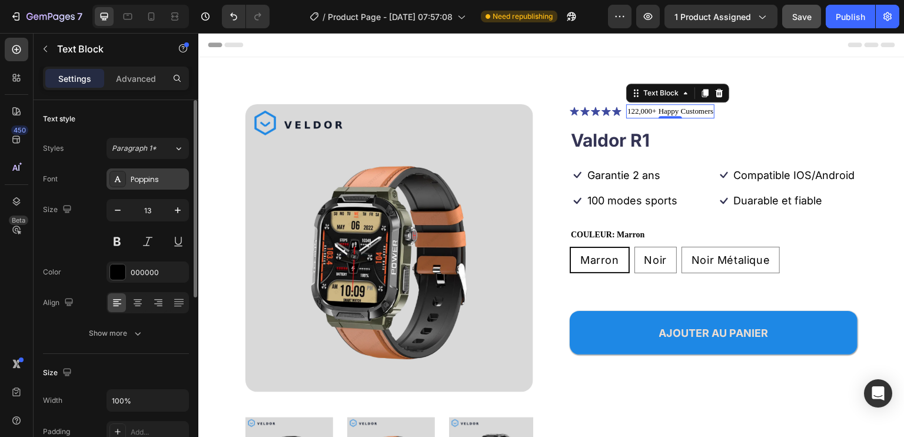
click at [153, 175] on div "Poppins" at bounding box center [158, 179] width 55 height 11
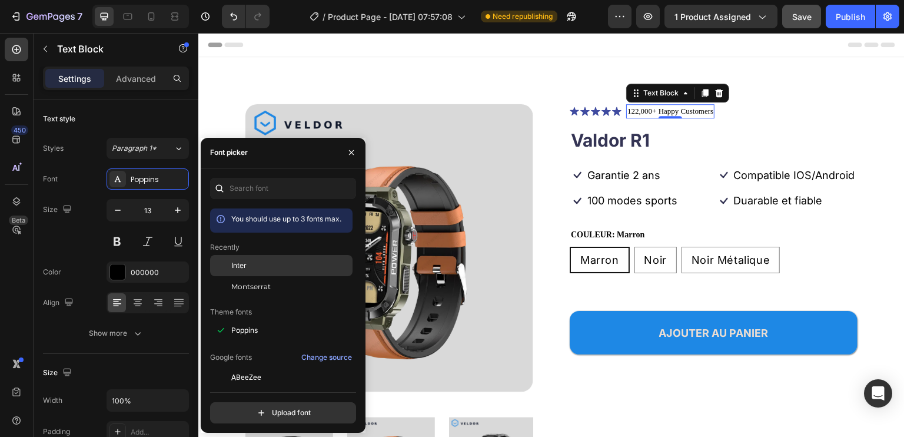
click at [240, 263] on span "Inter" at bounding box center [238, 265] width 15 height 11
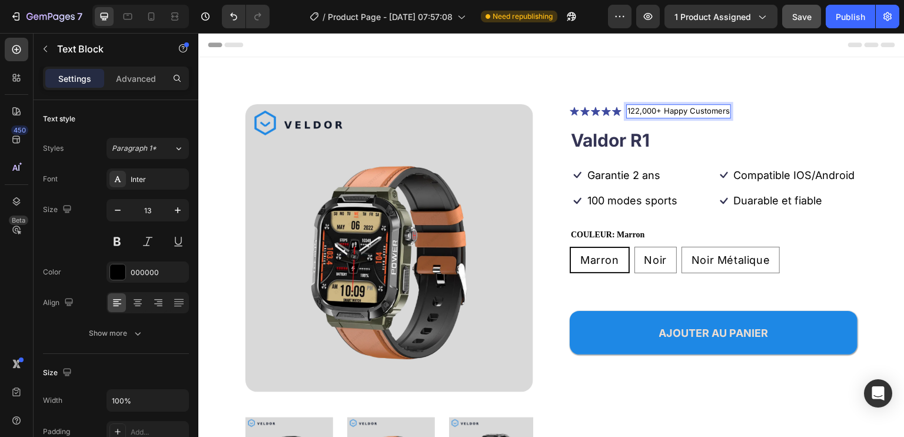
click at [680, 111] on p "122,000+ Happy Customers" at bounding box center [678, 111] width 102 height 12
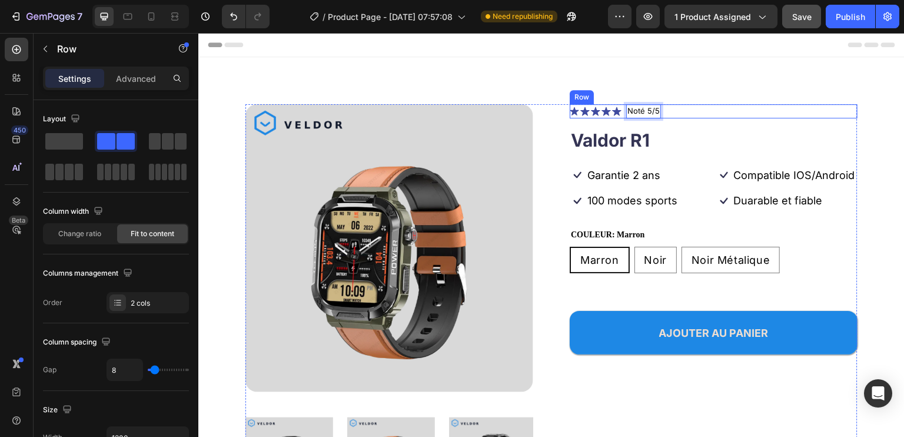
click at [777, 110] on div "Icon Icon Icon Icon Icon Icon List Noté 5/5 Text Block 0 Row" at bounding box center [714, 111] width 288 height 14
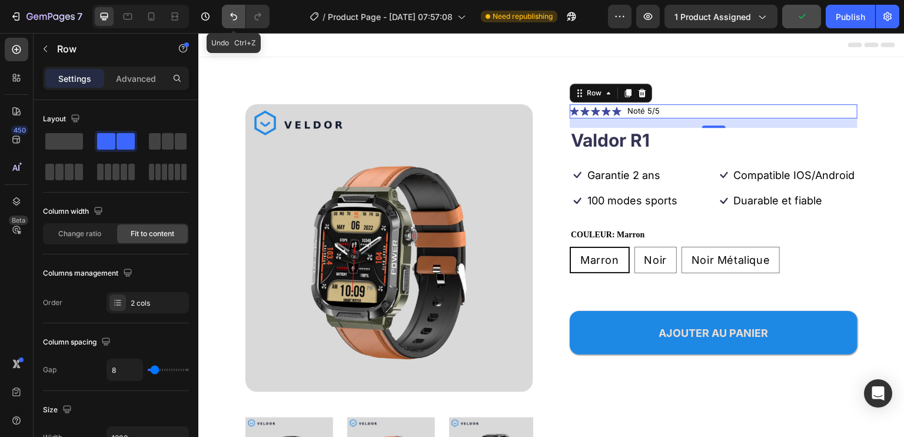
click at [231, 18] on icon "Undo/Redo" at bounding box center [234, 17] width 12 height 12
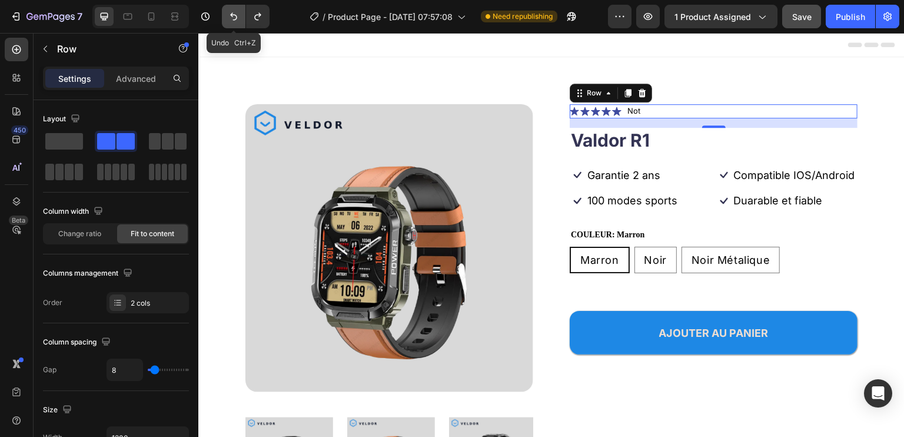
click at [231, 18] on icon "Undo/Redo" at bounding box center [234, 17] width 12 height 12
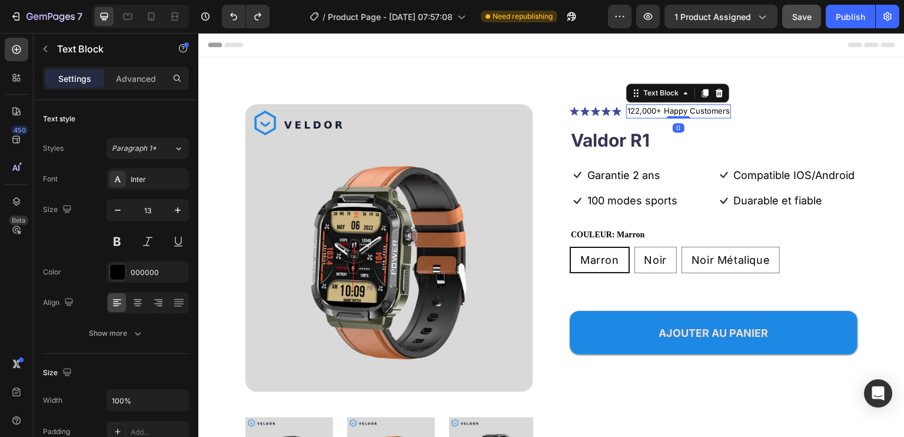
click at [685, 112] on p "122,000+ Happy Customers" at bounding box center [678, 111] width 102 height 12
click at [669, 108] on p "122,000+ Happy Customers" at bounding box center [678, 111] width 102 height 12
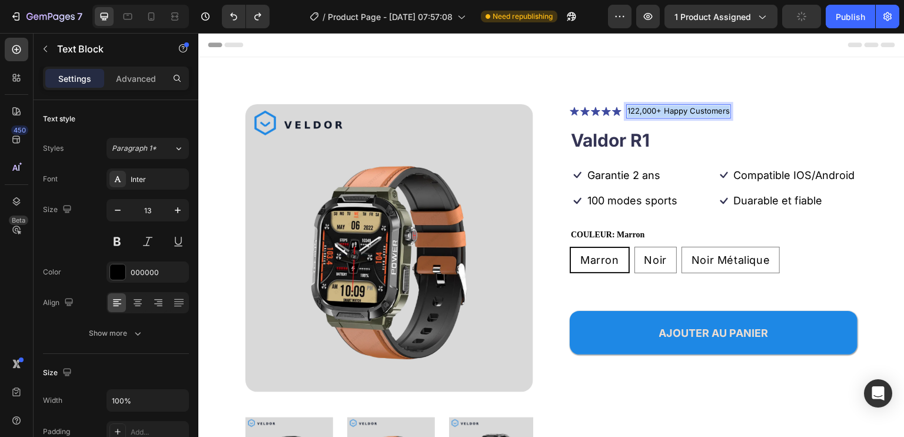
click at [669, 108] on p "122,000+ Happy Customers" at bounding box center [678, 111] width 102 height 12
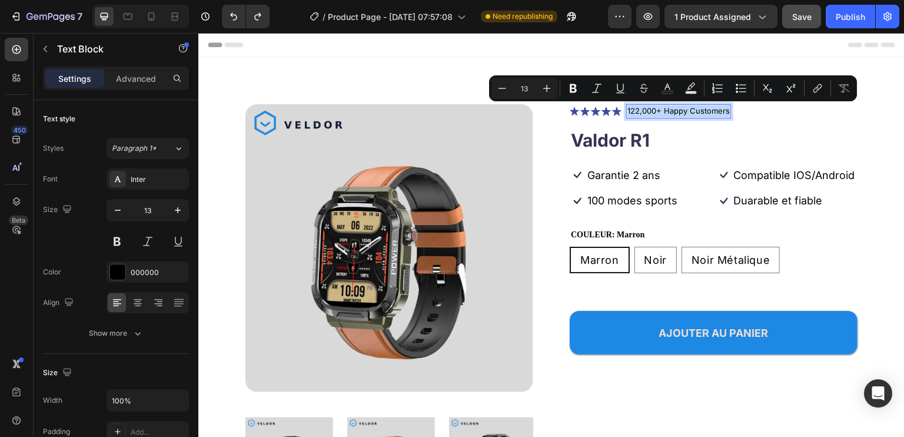
click at [676, 112] on p "122,000+ Happy Customers" at bounding box center [678, 111] width 102 height 12
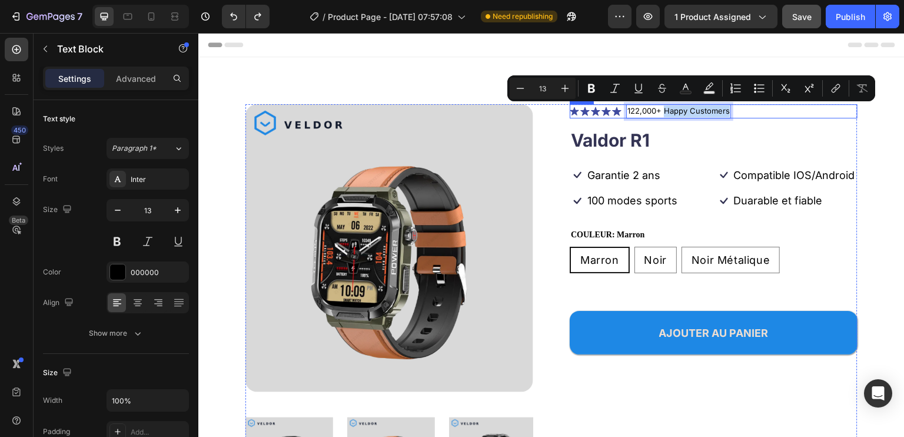
drag, startPoint x: 660, startPoint y: 109, endPoint x: 740, endPoint y: 113, distance: 80.7
click at [734, 112] on div "Icon Icon Icon Icon Icon Icon List 122,000+ Happy Customers Text Block 0 Row" at bounding box center [714, 111] width 288 height 14
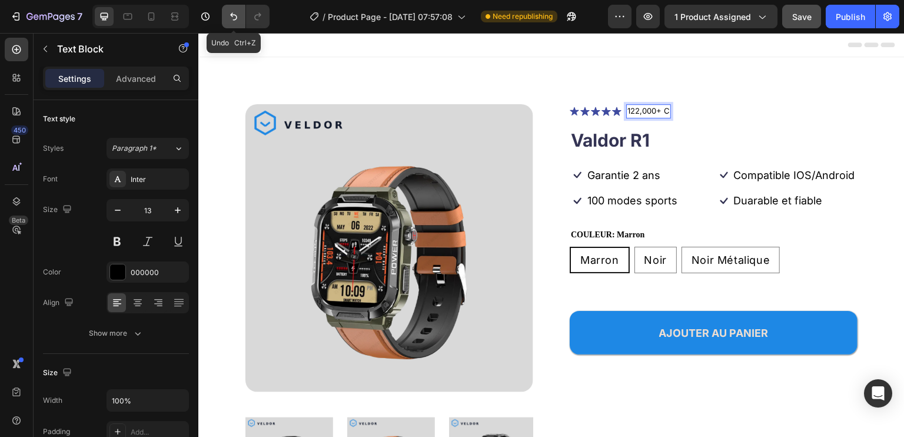
click at [240, 18] on button "Undo/Redo" at bounding box center [234, 17] width 24 height 24
click at [232, 18] on icon "Undo/Redo" at bounding box center [234, 17] width 12 height 12
click at [229, 15] on icon "Undo/Redo" at bounding box center [234, 17] width 12 height 12
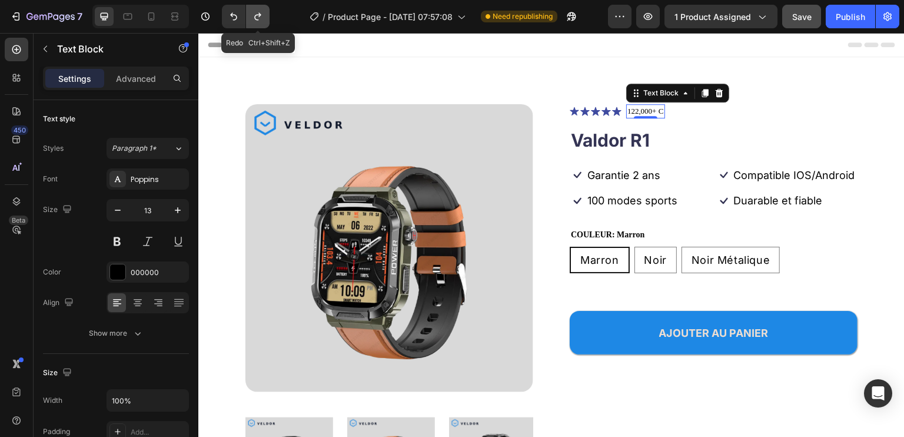
click at [256, 17] on icon "Undo/Redo" at bounding box center [258, 17] width 12 height 12
click at [232, 18] on icon "Undo/Redo" at bounding box center [234, 17] width 12 height 12
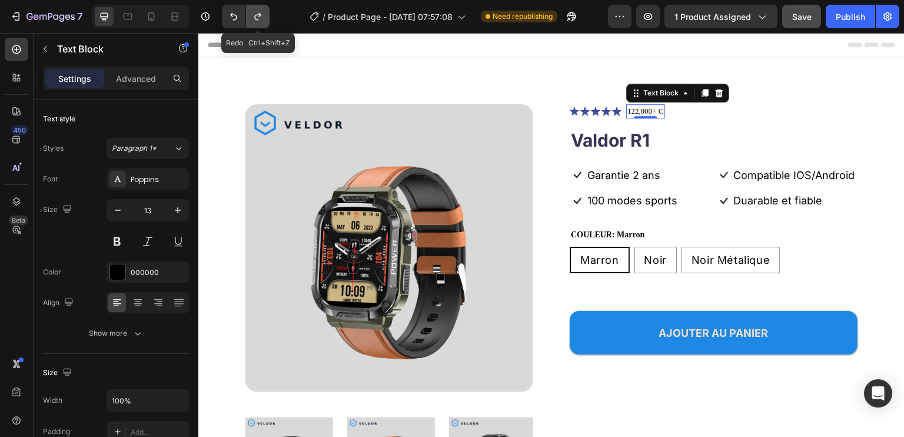
click at [258, 12] on icon "Undo/Redo" at bounding box center [258, 17] width 12 height 12
click at [253, 15] on icon "Undo/Redo" at bounding box center [258, 17] width 12 height 12
click at [257, 16] on icon "Undo/Redo" at bounding box center [258, 17] width 12 height 12
drag, startPoint x: 257, startPoint y: 16, endPoint x: 40, endPoint y: 14, distance: 216.6
click at [257, 16] on icon "Undo/Redo" at bounding box center [258, 17] width 12 height 12
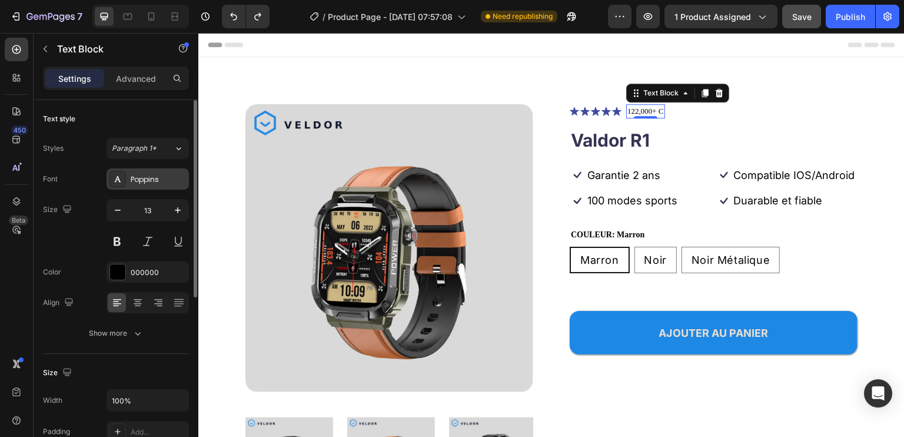
click at [155, 172] on div "Poppins" at bounding box center [148, 178] width 82 height 21
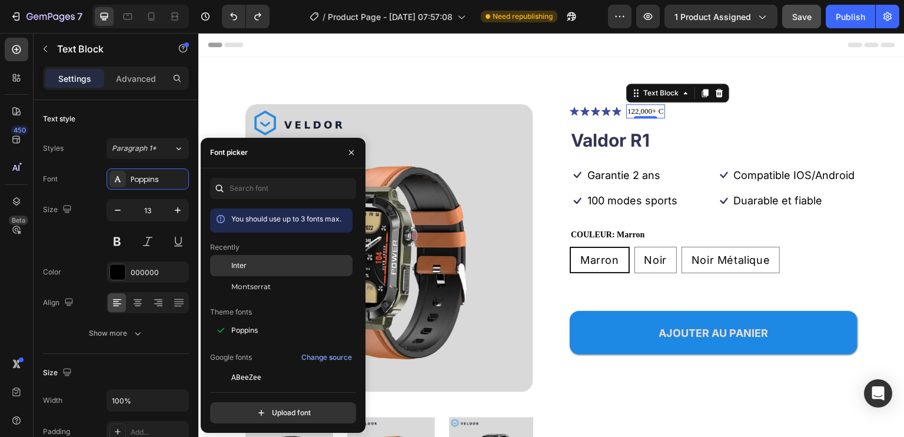
click at [271, 265] on div "Inter" at bounding box center [290, 265] width 119 height 11
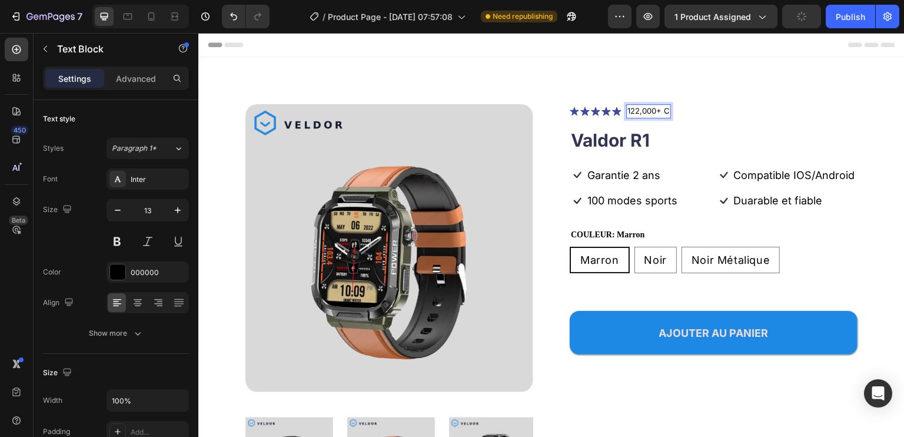
click at [661, 110] on p "122,000+ C" at bounding box center [648, 111] width 42 height 12
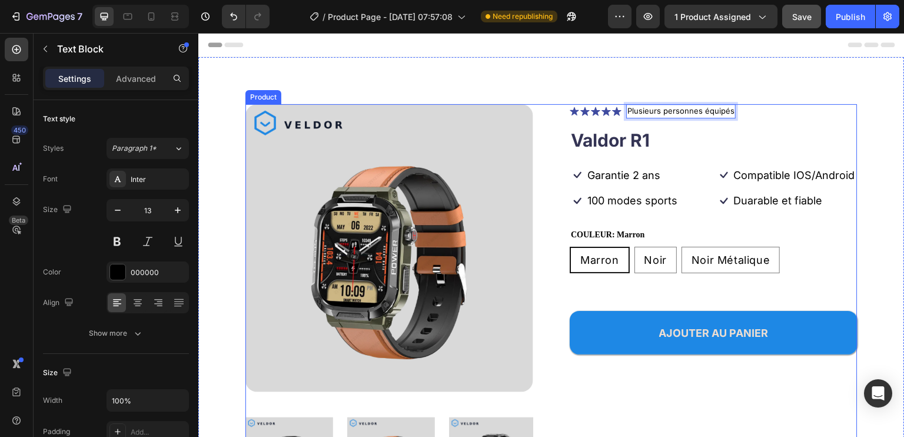
click at [786, 119] on div "Icon Icon Icon Icon Icon Icon List Plusieurs personnes équipés Text Block 0 Row…" at bounding box center [714, 307] width 288 height 407
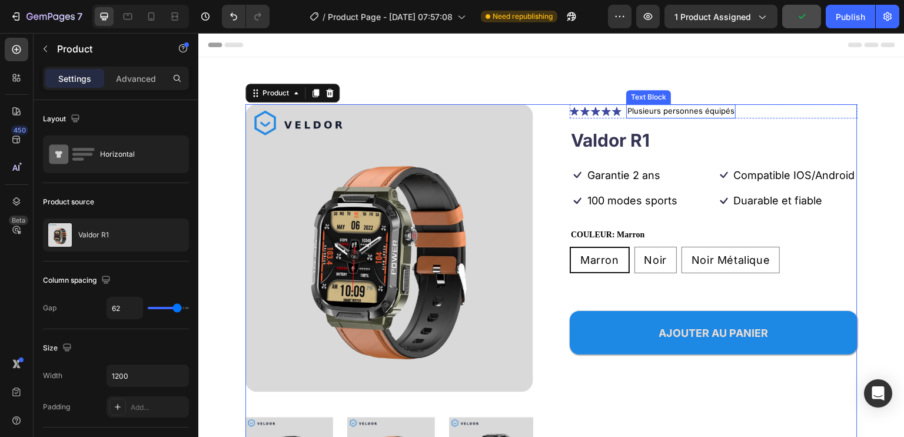
click at [710, 110] on p "Plusieurs personnes équipés" at bounding box center [680, 111] width 107 height 12
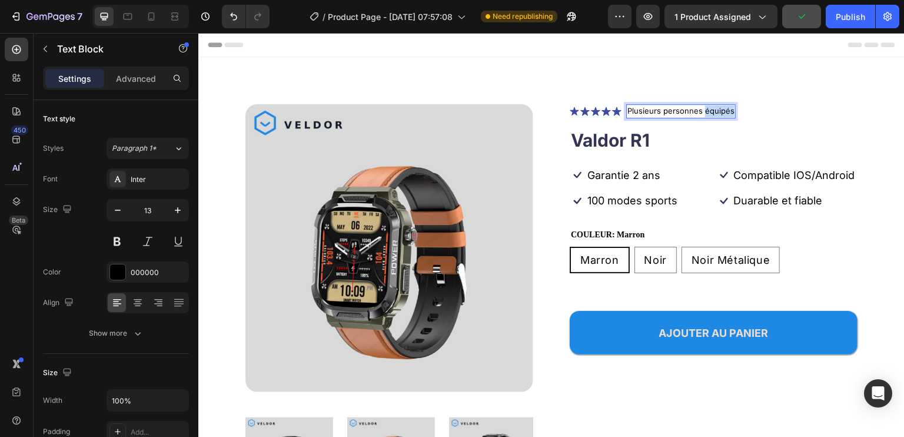
click at [710, 110] on p "Plusieurs personnes équipés" at bounding box center [680, 111] width 107 height 12
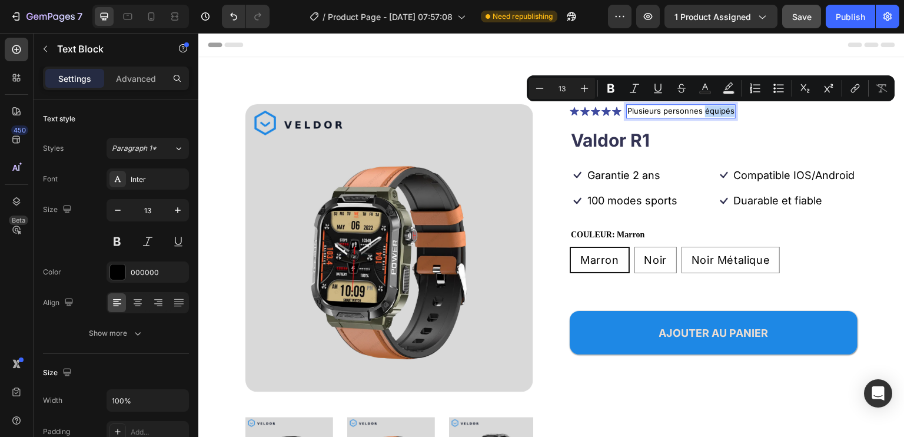
click at [706, 110] on p "Plusieurs personnes équipés" at bounding box center [680, 111] width 107 height 12
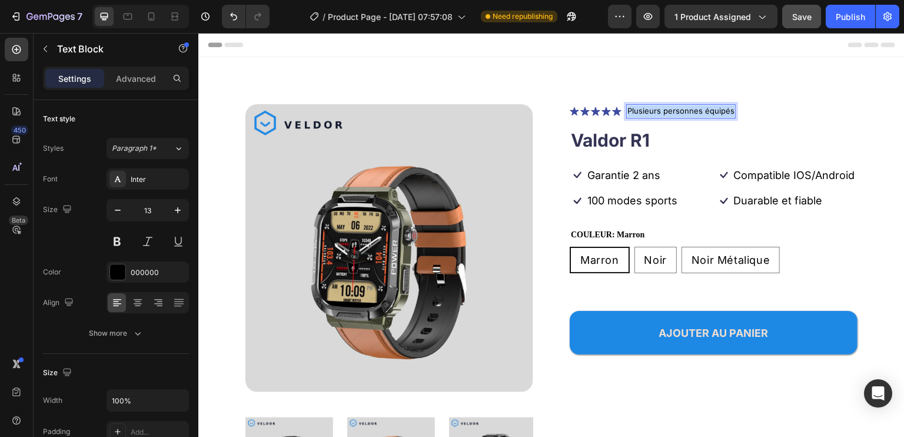
click at [706, 110] on p "Plusieurs personnes équipés" at bounding box center [680, 111] width 107 height 12
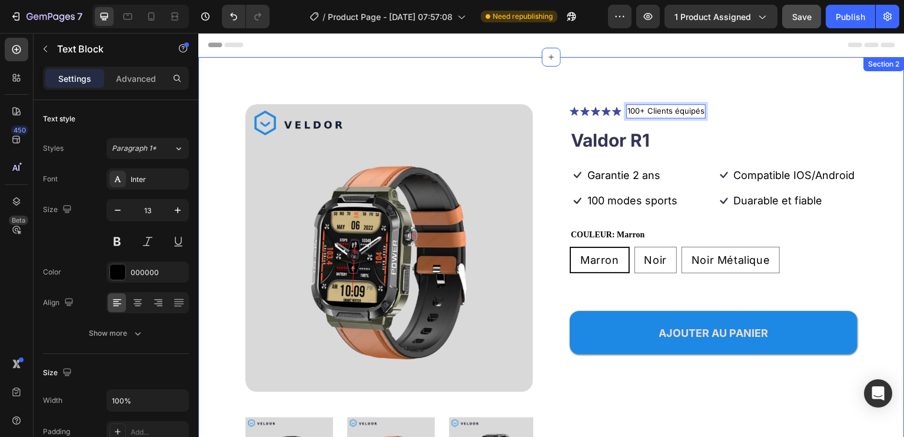
click at [813, 94] on div "Product Images Icon Icon Icon Icon Icon Icon List 100+ Clients équipés Text Blo…" at bounding box center [551, 313] width 706 height 513
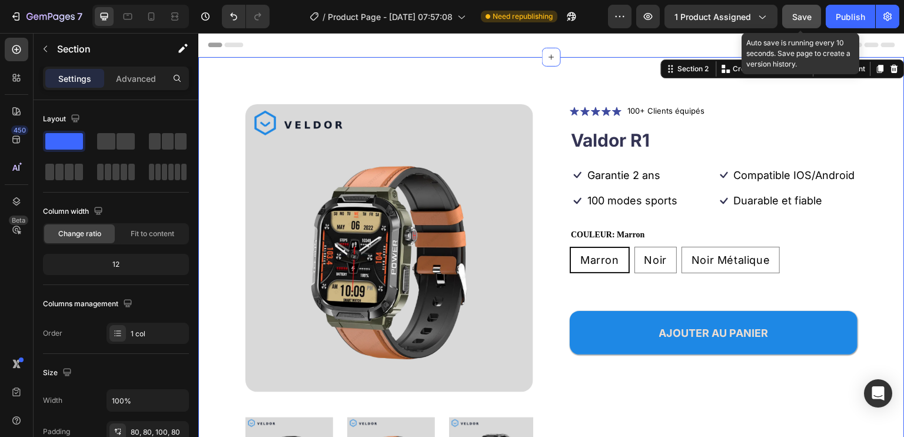
click at [803, 14] on span "Save" at bounding box center [801, 17] width 19 height 10
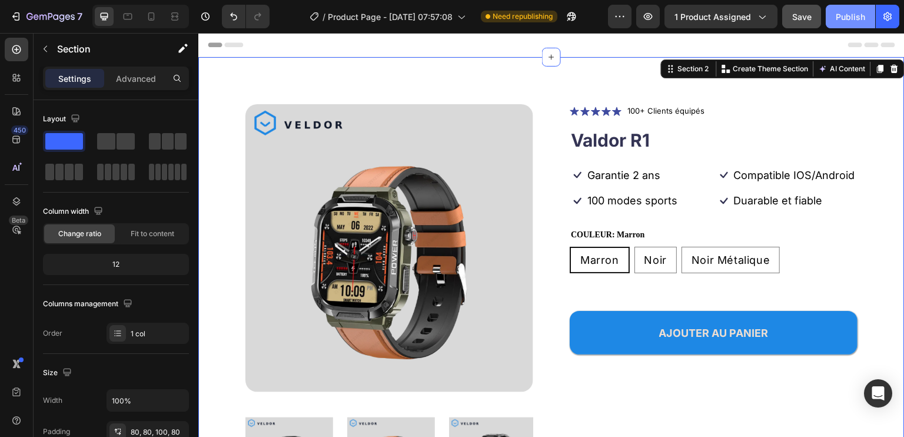
click at [857, 14] on div "Publish" at bounding box center [850, 17] width 29 height 12
